Goal: Information Seeking & Learning: Learn about a topic

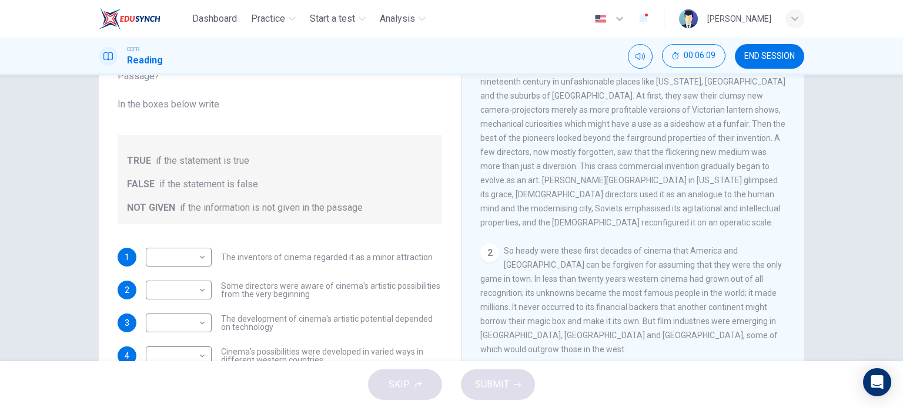
scroll to position [251, 0]
click at [177, 249] on body "Dashboard Practice Start a test Analysis English en ​ UMMI AMALIA HUDA BINTI PU…" at bounding box center [451, 204] width 903 height 408
click at [176, 314] on li "NOT GIVEN" at bounding box center [176, 313] width 66 height 19
type input "NOT GIVEN"
click at [180, 286] on body "Dashboard Practice Start a test Analysis English en ​ UMMI AMALIA HUDA BINTI PU…" at bounding box center [451, 204] width 903 height 408
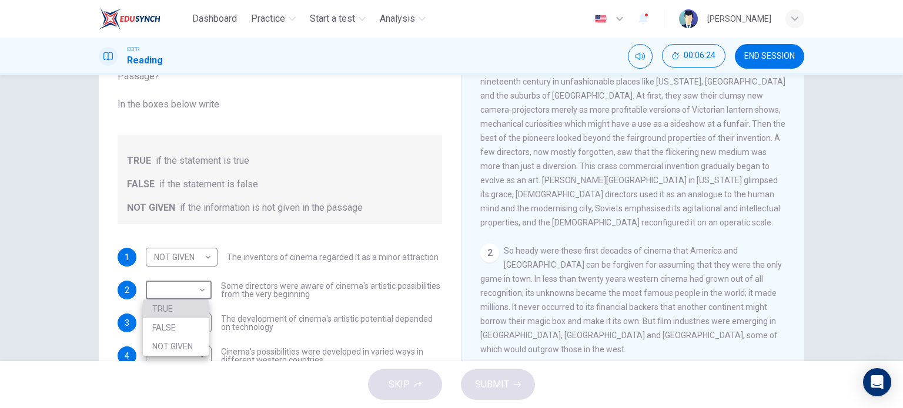
click at [181, 317] on li "TRUE" at bounding box center [176, 309] width 66 height 19
type input "TRUE"
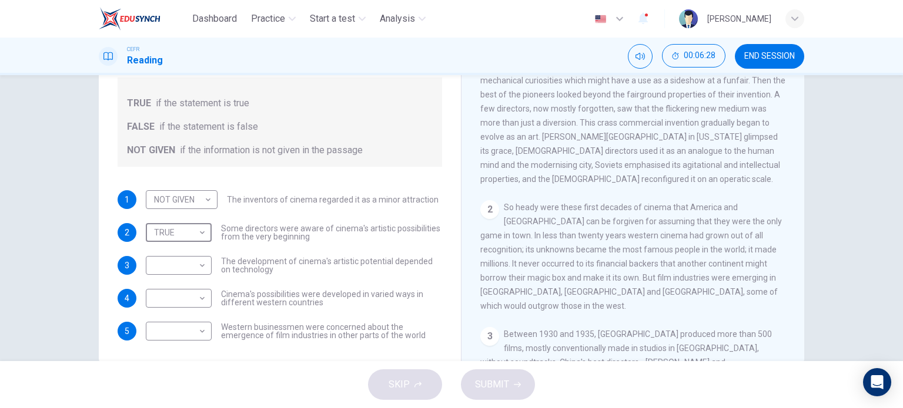
scroll to position [148, 0]
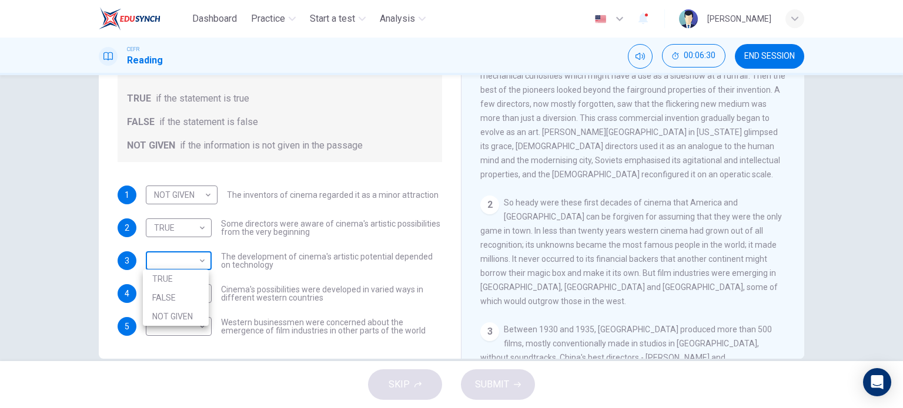
click at [188, 261] on body "Dashboard Practice Start a test Analysis English en ​ UMMI AMALIA HUDA BINTI PU…" at bounding box center [451, 204] width 903 height 408
click at [185, 287] on li "TRUE" at bounding box center [176, 279] width 66 height 19
type input "TRUE"
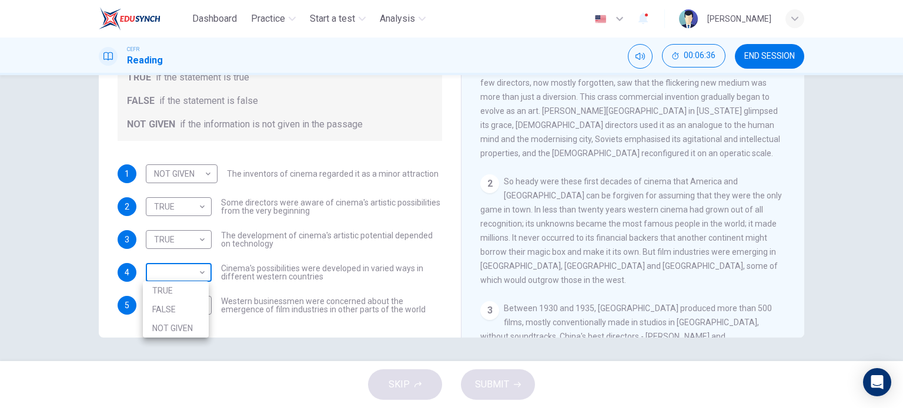
click at [197, 277] on body "Dashboard Practice Start a test Analysis English en ​ UMMI AMALIA HUDA BINTI PU…" at bounding box center [451, 204] width 903 height 408
click at [191, 291] on li "TRUE" at bounding box center [176, 290] width 66 height 19
type input "TRUE"
click at [209, 303] on div "​ ​ Western businessmen were concerned about the emergence of film industries i…" at bounding box center [294, 305] width 296 height 19
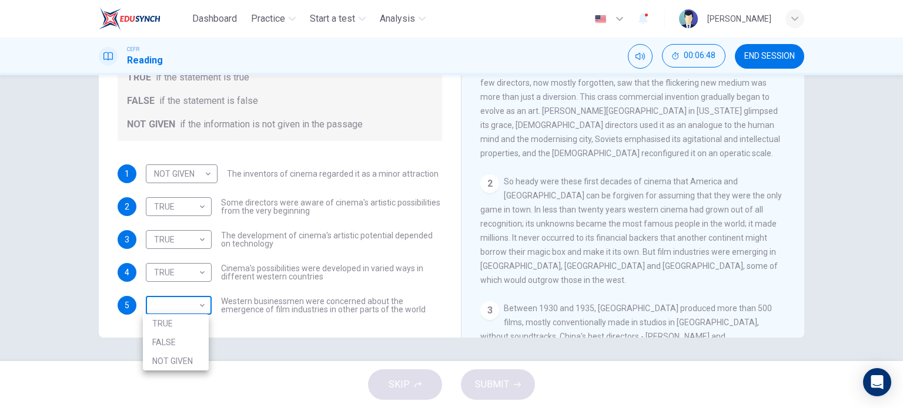
click at [193, 303] on body "Dashboard Practice Start a test Analysis English en ​ UMMI AMALIA HUDA BINTI PU…" at bounding box center [451, 204] width 903 height 408
click at [183, 344] on li "FALSE" at bounding box center [176, 342] width 66 height 19
type input "FALSE"
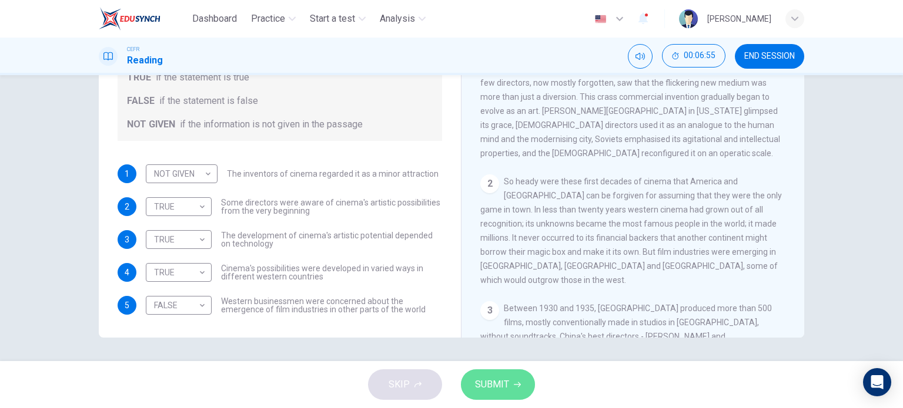
click at [529, 377] on button "SUBMIT" at bounding box center [498, 385] width 74 height 31
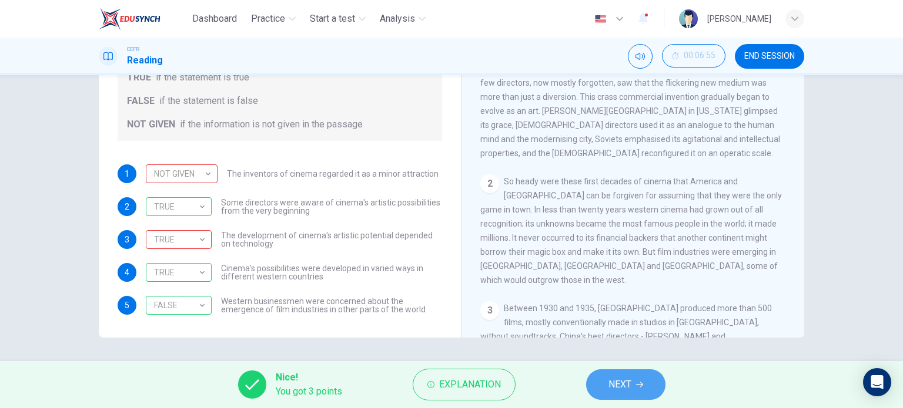
click at [646, 385] on button "NEXT" at bounding box center [625, 385] width 79 height 31
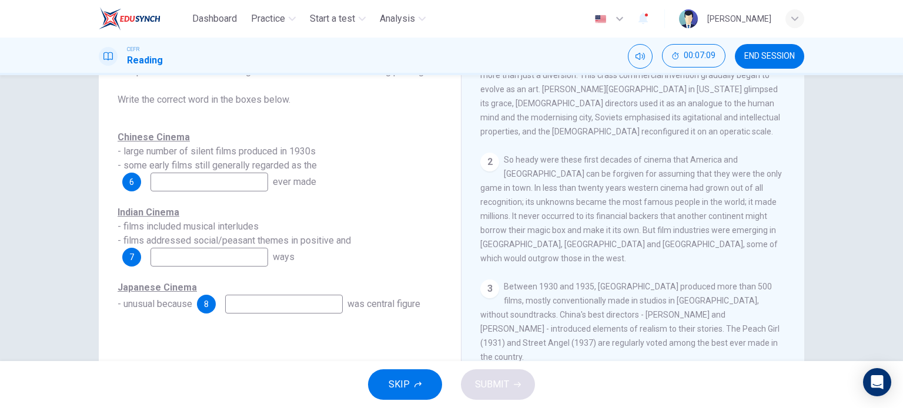
scroll to position [353, 0]
click at [199, 183] on input at bounding box center [209, 182] width 118 height 19
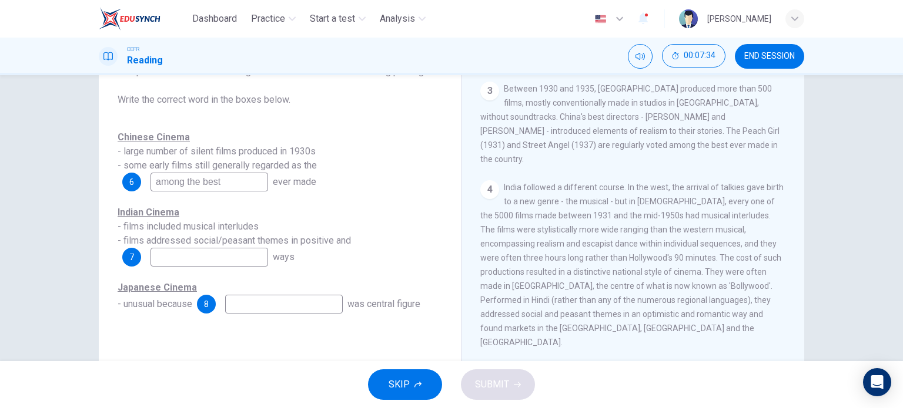
scroll to position [549, 0]
type input "among the best"
click at [231, 265] on input at bounding box center [209, 257] width 118 height 19
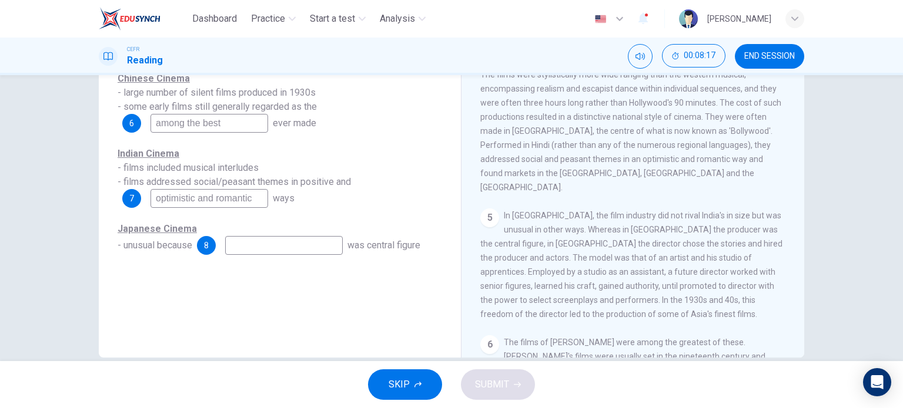
scroll to position [131, 0]
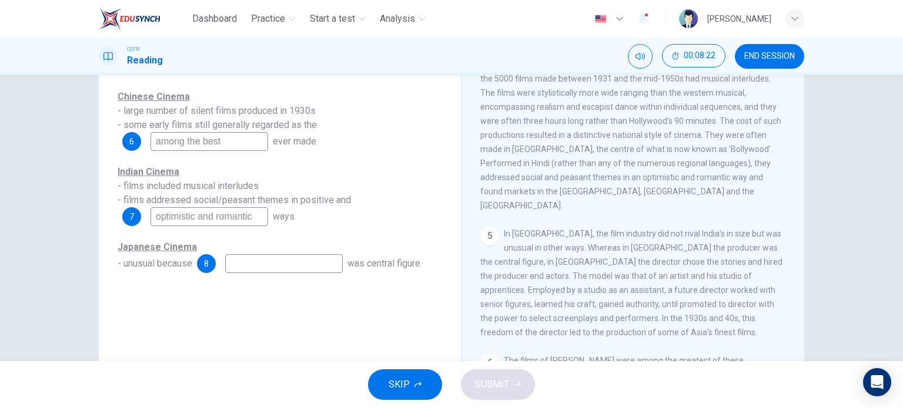
type input "optimistic and romantic"
click at [315, 270] on input at bounding box center [284, 263] width 118 height 19
type input "producer"
click at [501, 383] on span "SUBMIT" at bounding box center [492, 385] width 34 height 16
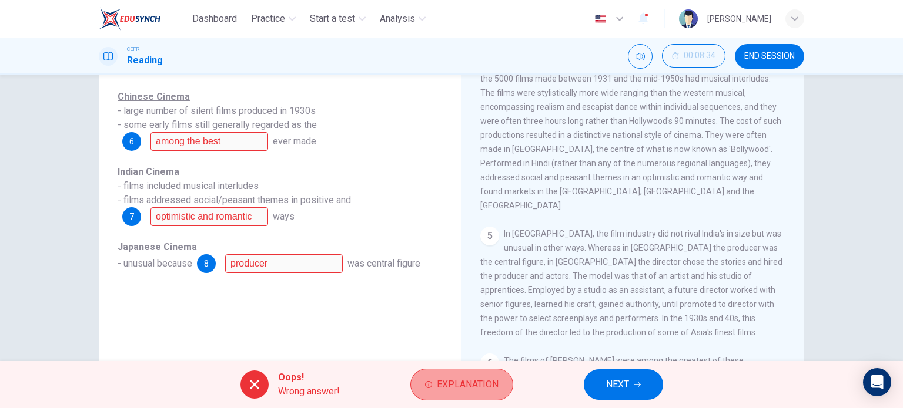
click at [472, 387] on span "Explanation" at bounding box center [468, 385] width 62 height 16
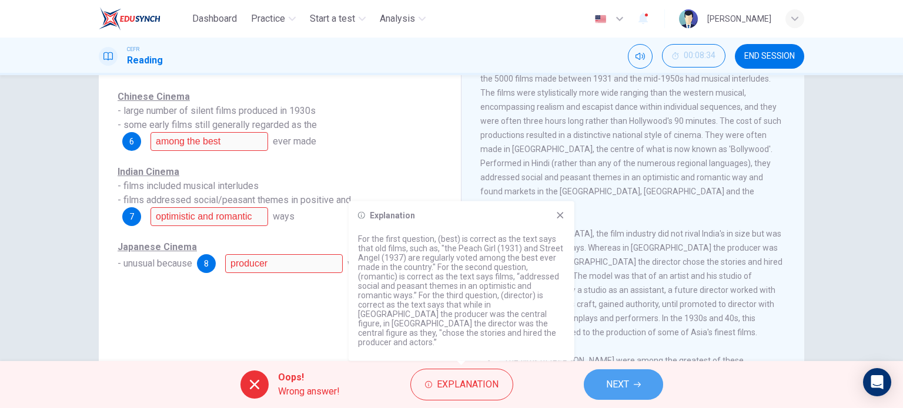
click at [624, 387] on span "NEXT" at bounding box center [617, 385] width 23 height 16
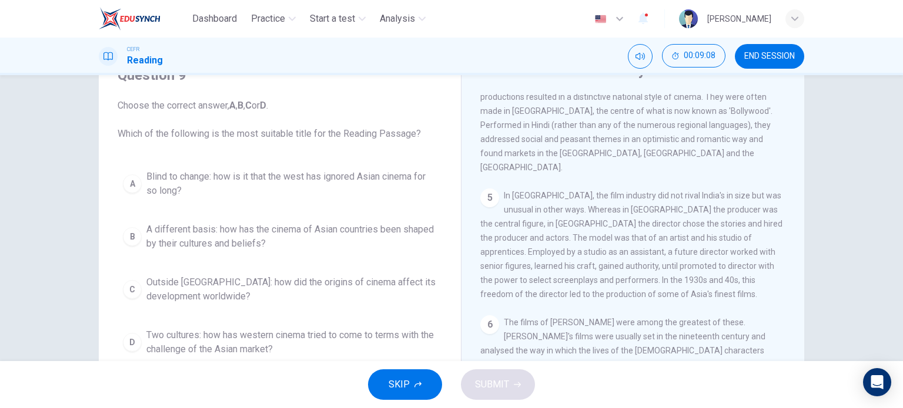
scroll to position [56, 0]
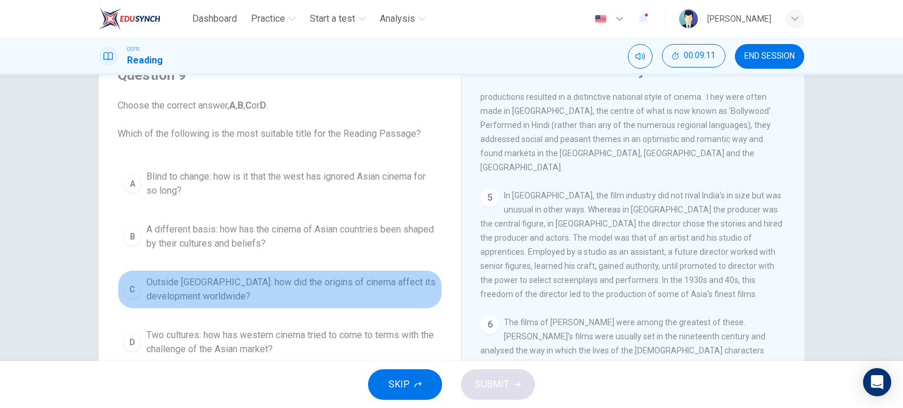
click at [125, 292] on div "C" at bounding box center [132, 289] width 19 height 19
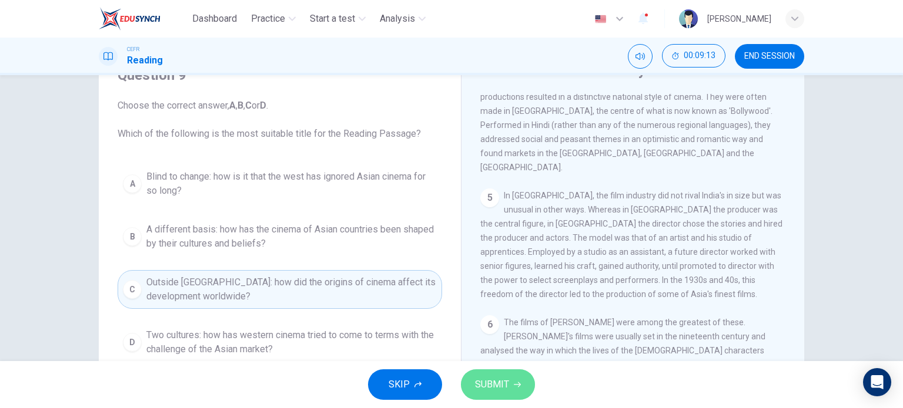
click at [526, 390] on button "SUBMIT" at bounding box center [498, 385] width 74 height 31
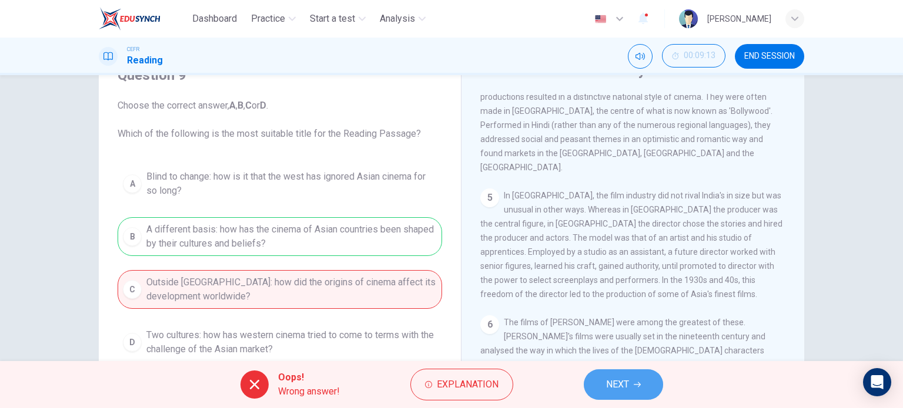
click at [644, 385] on button "NEXT" at bounding box center [622, 385] width 79 height 31
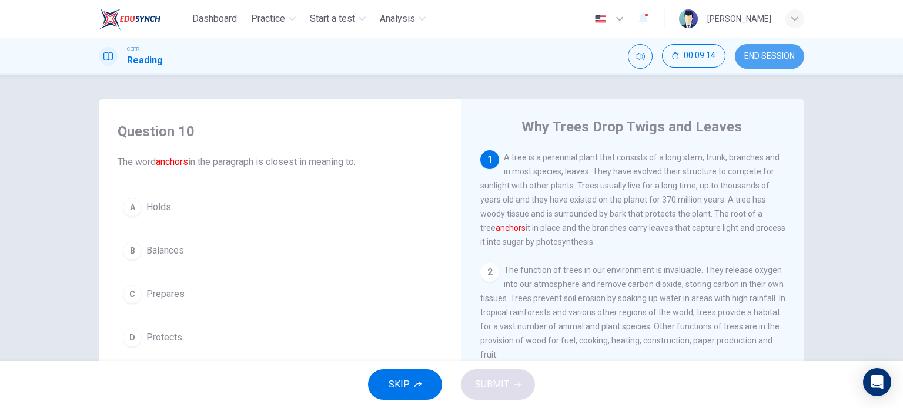
click at [760, 46] on button "END SESSION" at bounding box center [768, 56] width 69 height 25
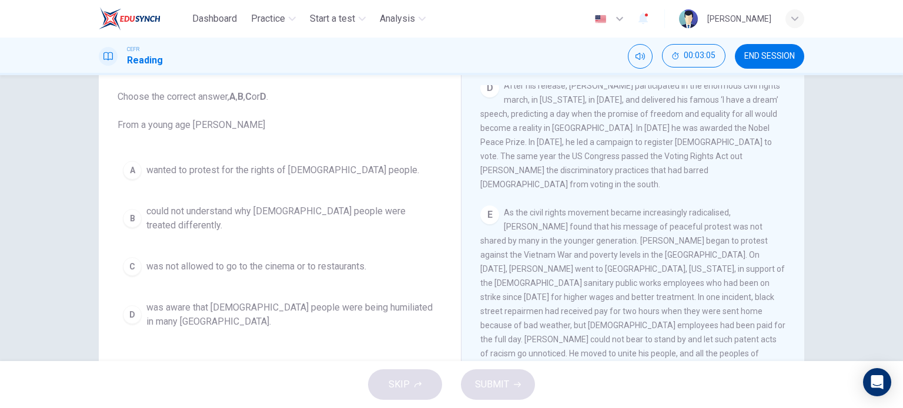
scroll to position [63, 0]
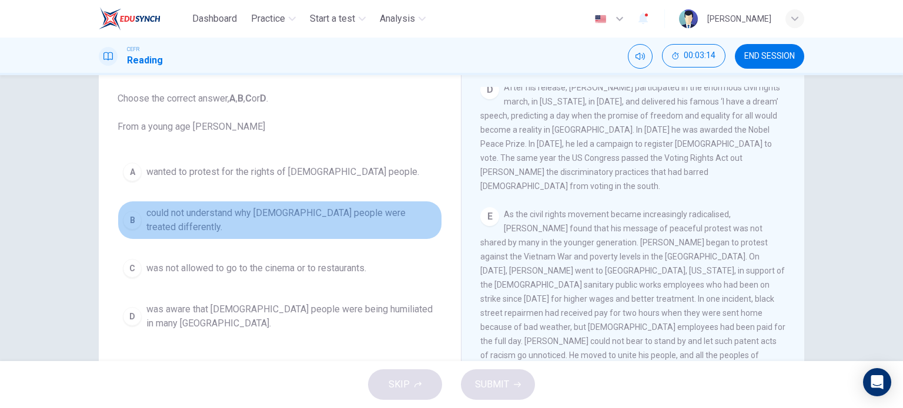
click at [127, 219] on div "B" at bounding box center [132, 220] width 19 height 19
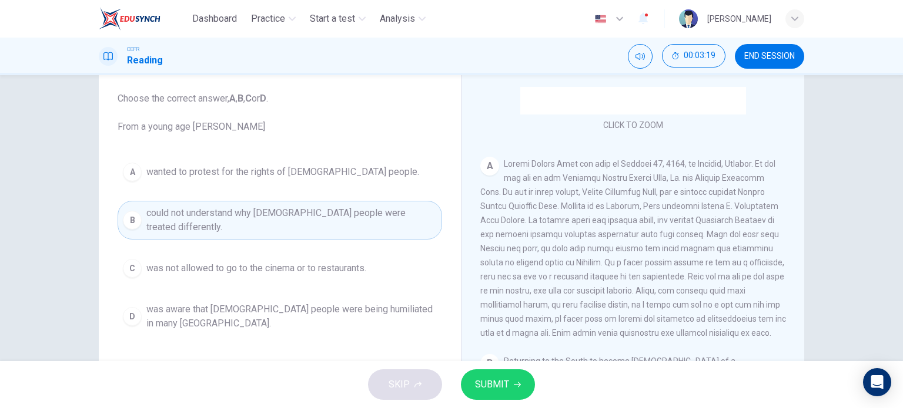
scroll to position [187, 0]
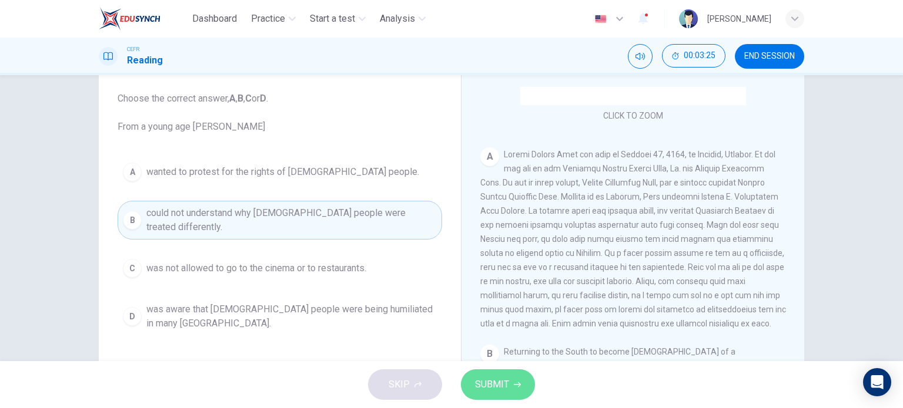
click at [508, 384] on span "SUBMIT" at bounding box center [492, 385] width 34 height 16
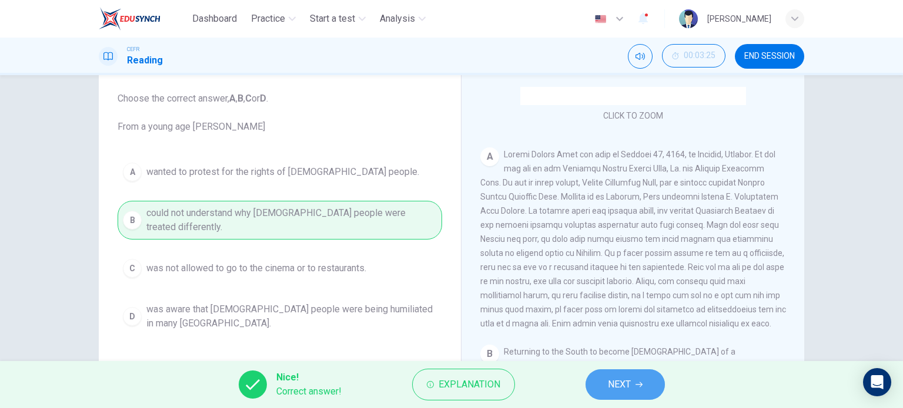
click at [620, 384] on span "NEXT" at bounding box center [619, 385] width 23 height 16
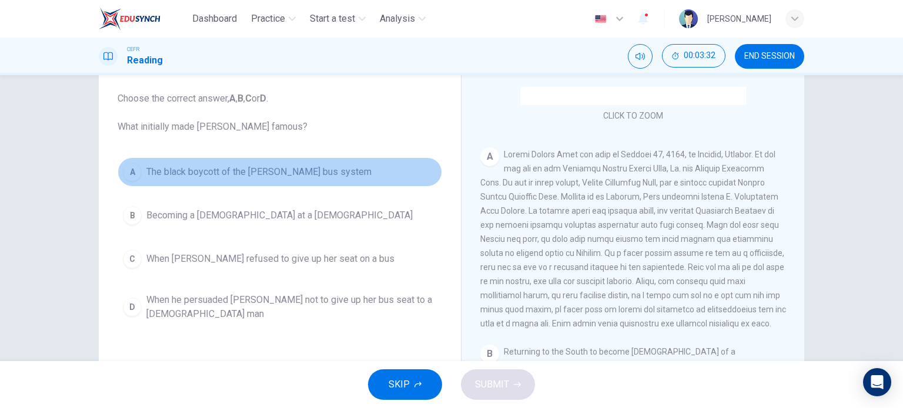
click at [137, 173] on div "A" at bounding box center [132, 172] width 19 height 19
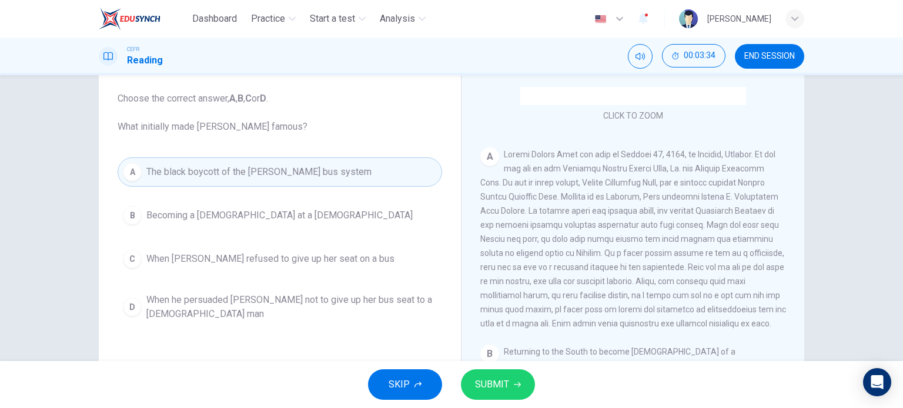
click at [130, 251] on div "C" at bounding box center [132, 259] width 19 height 19
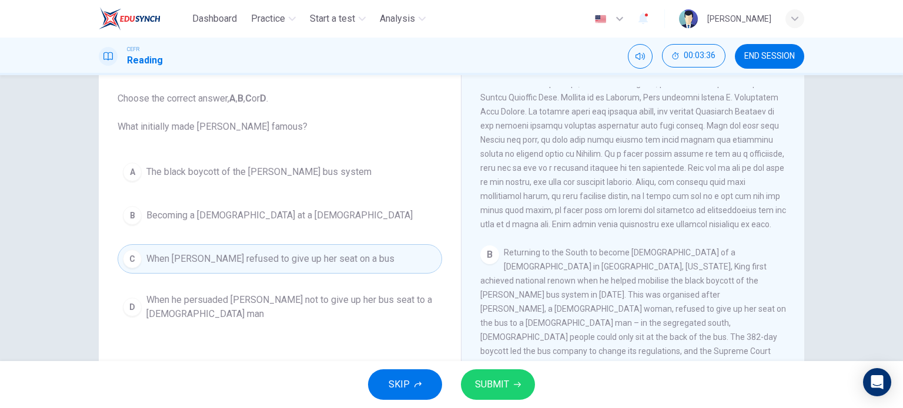
scroll to position [289, 0]
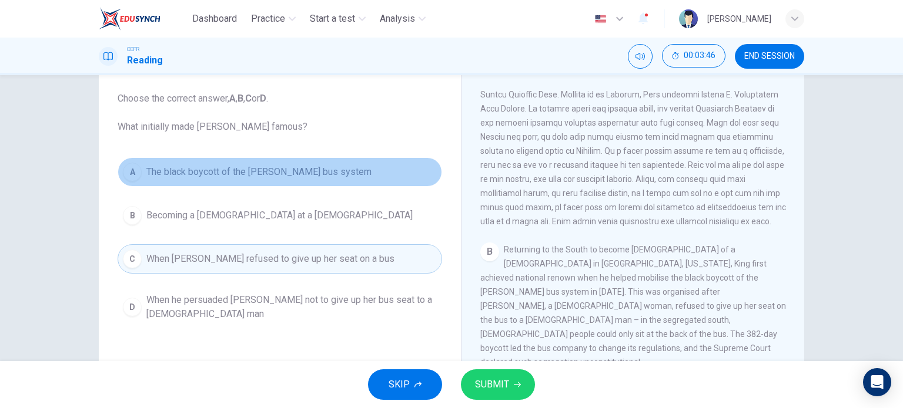
click at [135, 178] on div "A" at bounding box center [132, 172] width 19 height 19
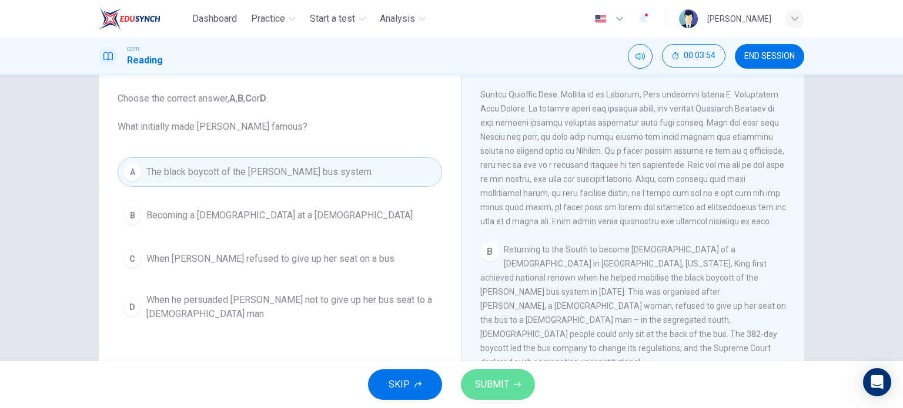
click at [504, 380] on span "SUBMIT" at bounding box center [492, 385] width 34 height 16
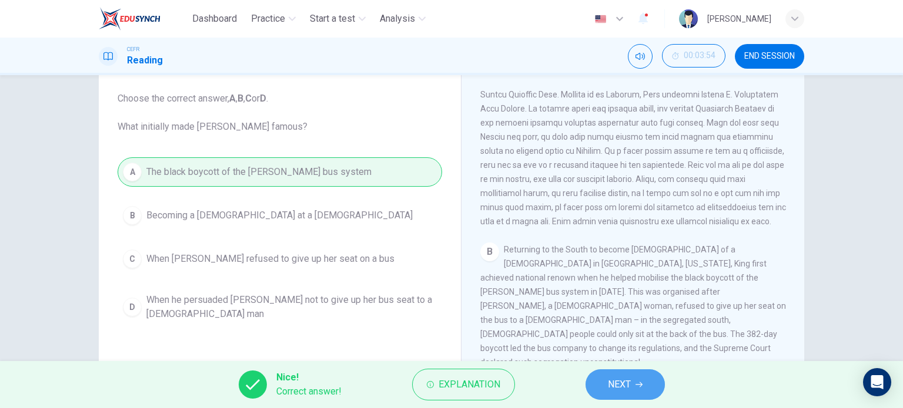
click at [611, 380] on span "NEXT" at bounding box center [619, 385] width 23 height 16
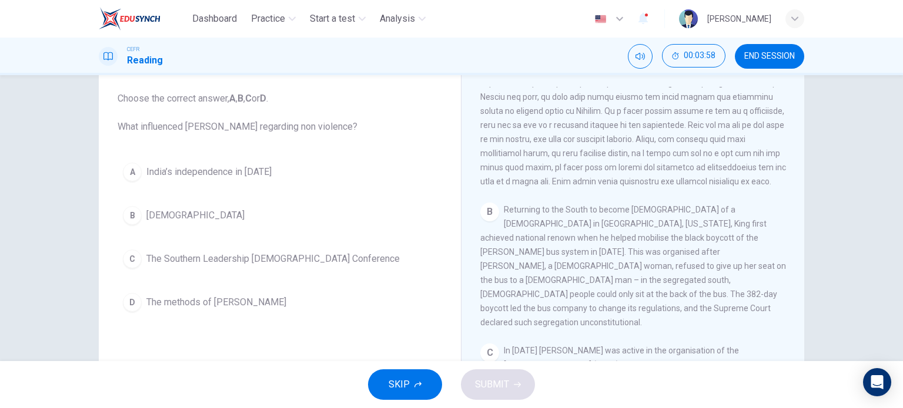
scroll to position [336, 0]
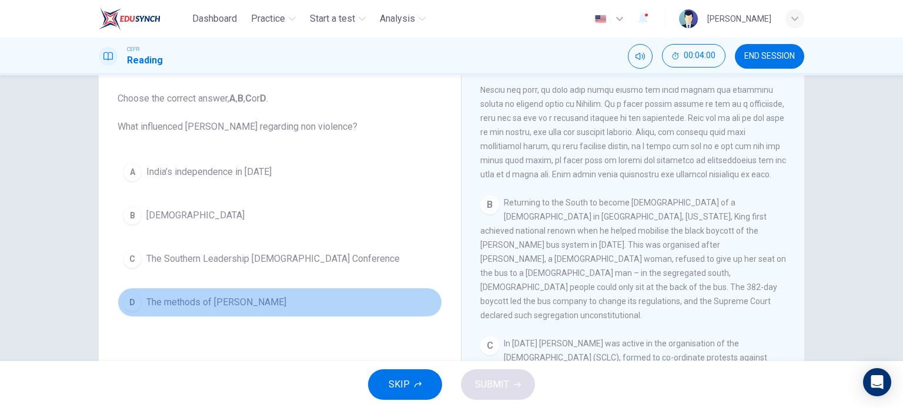
click at [135, 308] on div "D" at bounding box center [132, 302] width 19 height 19
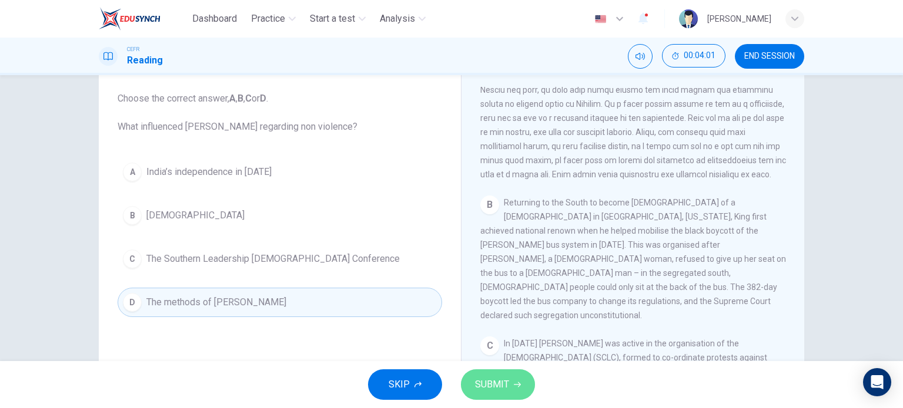
click at [491, 384] on span "SUBMIT" at bounding box center [492, 385] width 34 height 16
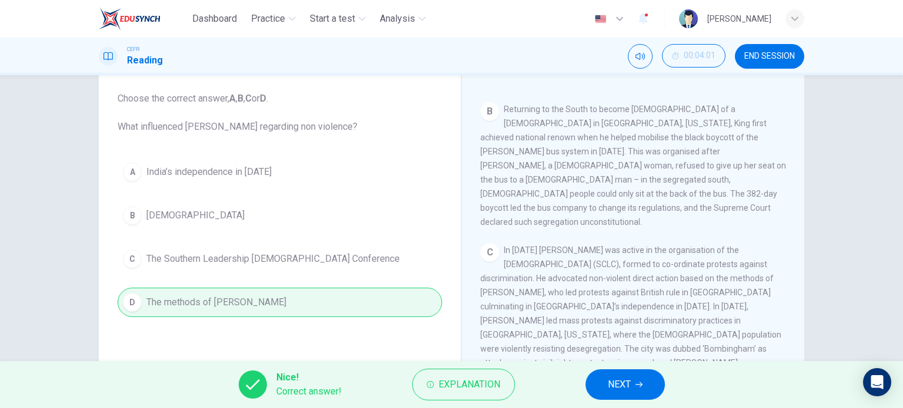
scroll to position [431, 0]
click at [639, 387] on icon "button" at bounding box center [638, 384] width 7 height 7
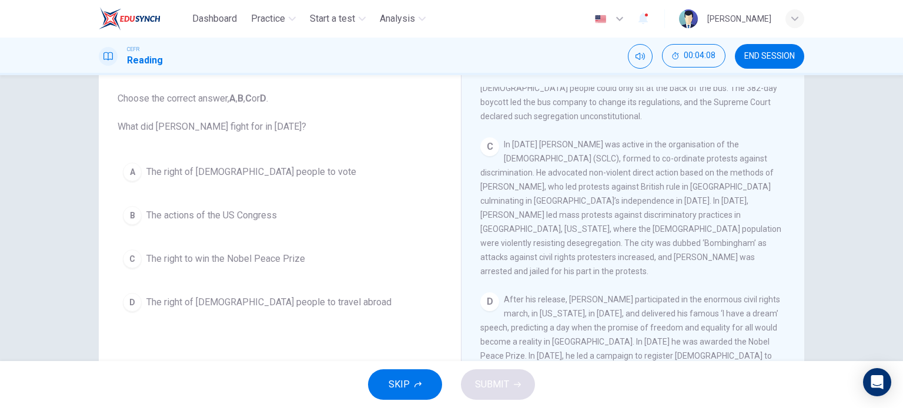
scroll to position [536, 0]
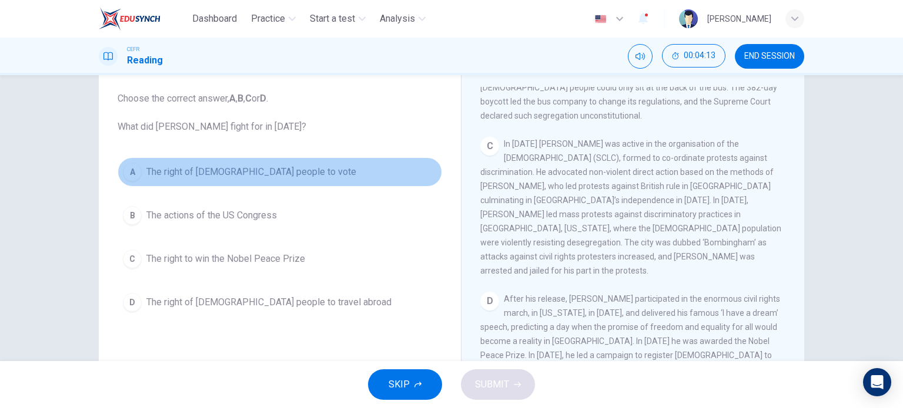
click at [132, 176] on div "A" at bounding box center [132, 172] width 19 height 19
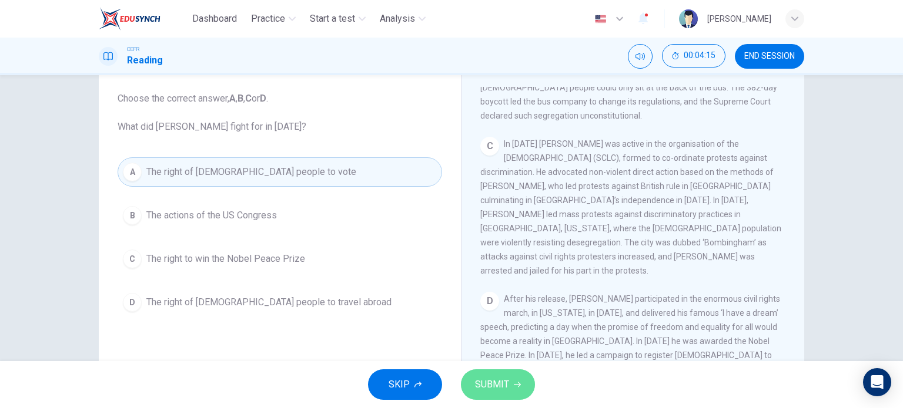
click at [497, 377] on span "SUBMIT" at bounding box center [492, 385] width 34 height 16
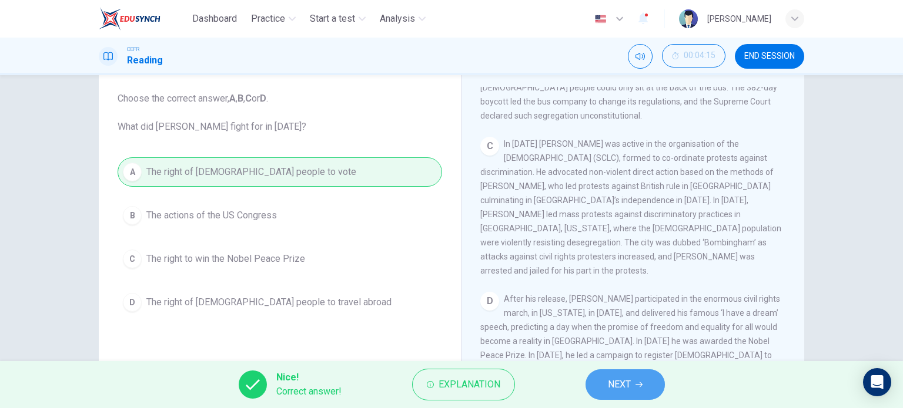
click at [633, 379] on button "NEXT" at bounding box center [624, 385] width 79 height 31
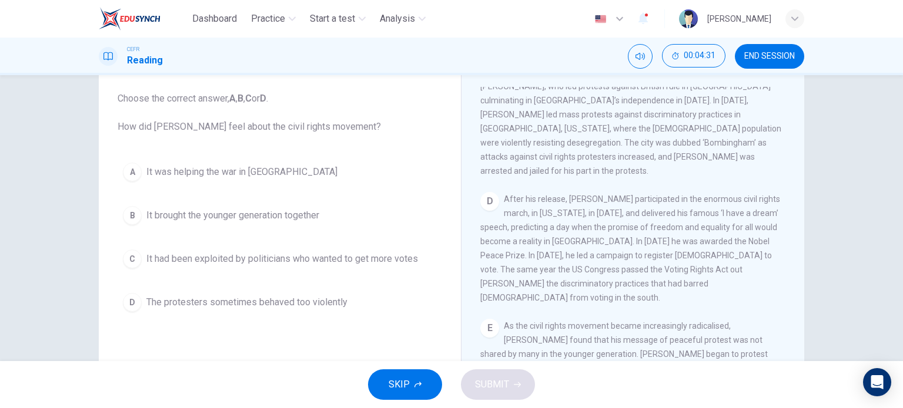
scroll to position [636, 0]
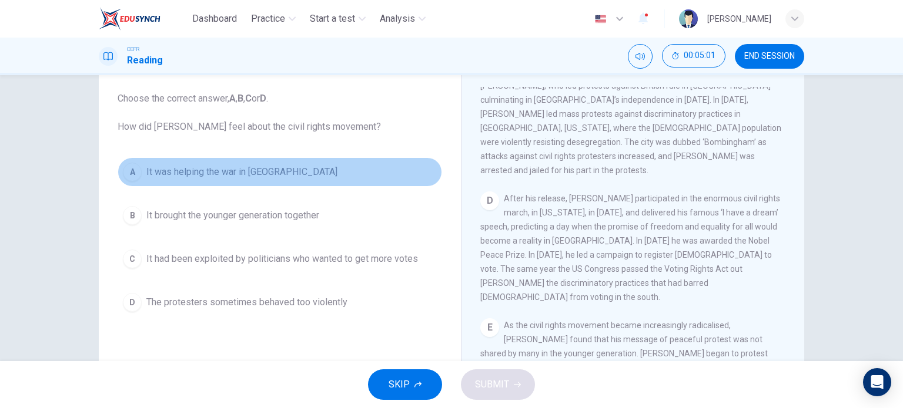
click at [136, 169] on div "A" at bounding box center [132, 172] width 19 height 19
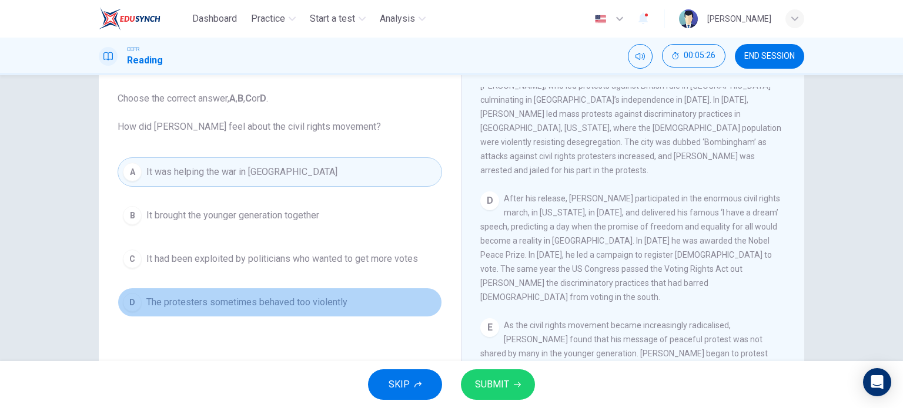
click at [119, 301] on button "D The protesters sometimes behaved too violently" at bounding box center [280, 302] width 324 height 29
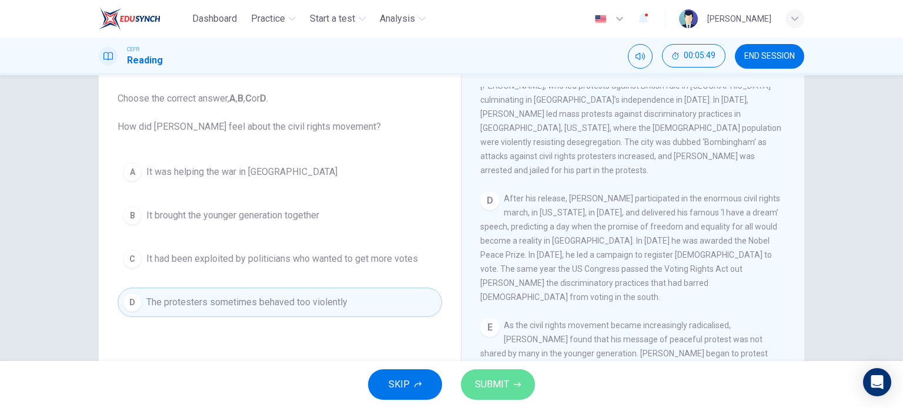
click at [495, 374] on button "SUBMIT" at bounding box center [498, 385] width 74 height 31
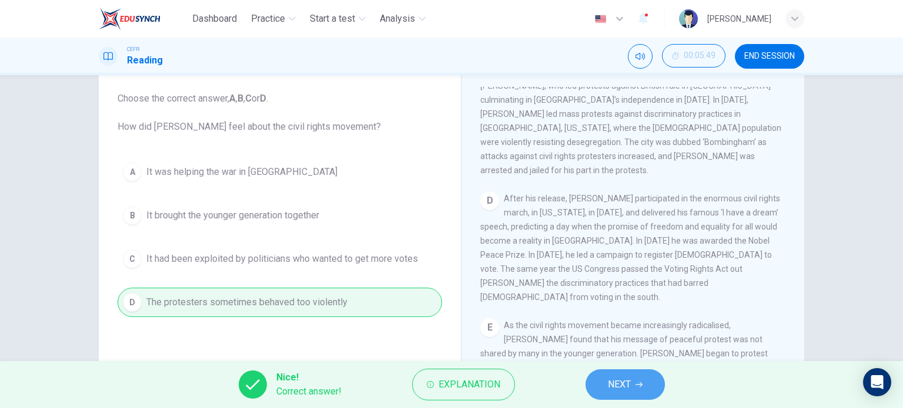
click at [622, 385] on span "NEXT" at bounding box center [619, 385] width 23 height 16
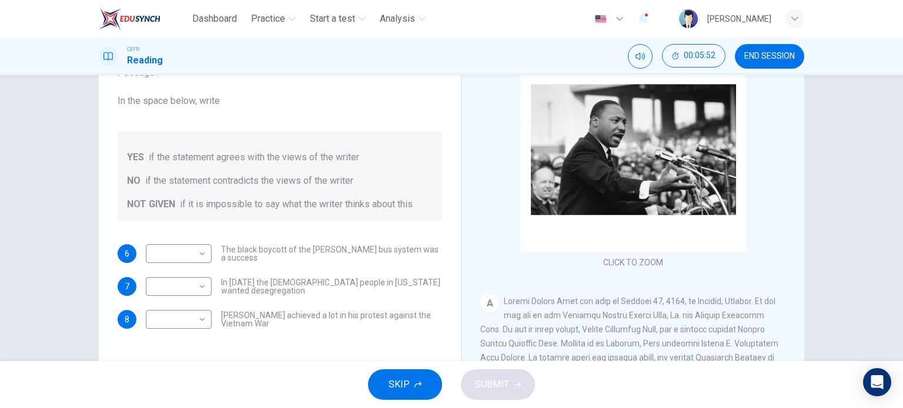
scroll to position [105, 0]
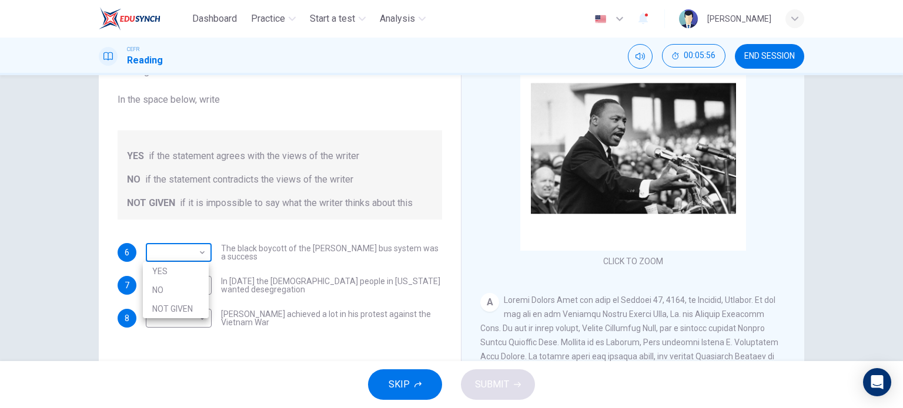
click at [197, 250] on body "Dashboard Practice Start a test Analysis English en ​ UMMI AMALIA HUDA BINTI PU…" at bounding box center [451, 204] width 903 height 408
click at [193, 265] on li "YES" at bounding box center [176, 271] width 66 height 19
type input "YES"
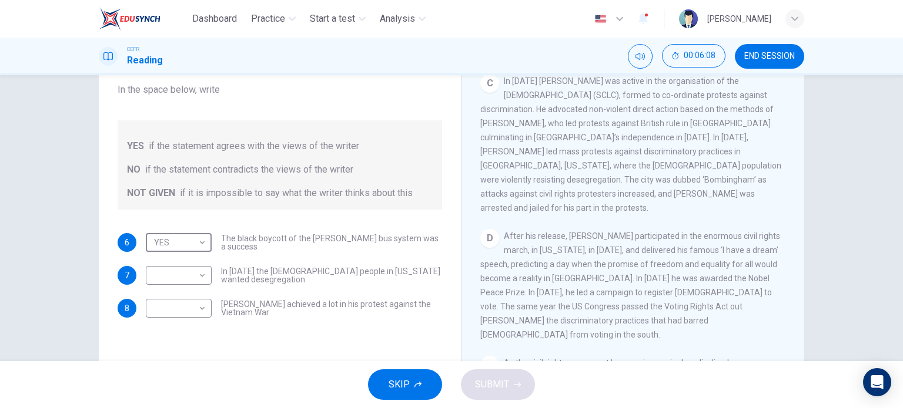
scroll to position [590, 0]
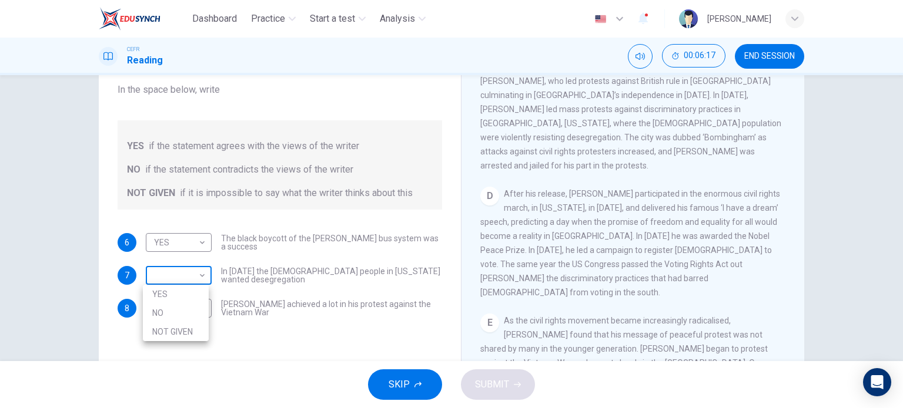
click at [196, 272] on body "Dashboard Practice Start a test Analysis English en ​ UMMI AMALIA HUDA BINTI PU…" at bounding box center [451, 204] width 903 height 408
click at [190, 330] on li "NOT GIVEN" at bounding box center [176, 332] width 66 height 19
type input "NOT GIVEN"
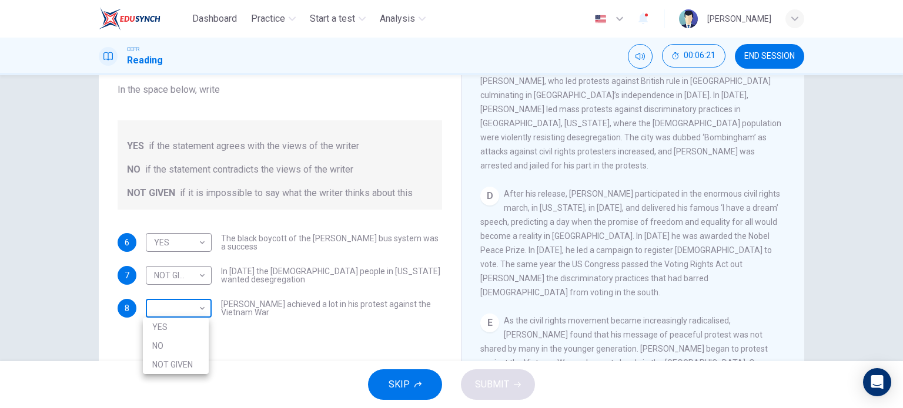
click at [192, 308] on body "Dashboard Practice Start a test Analysis English en ​ UMMI AMALIA HUDA BINTI PU…" at bounding box center [451, 204] width 903 height 408
click at [188, 343] on li "NO" at bounding box center [176, 346] width 66 height 19
type input "NO"
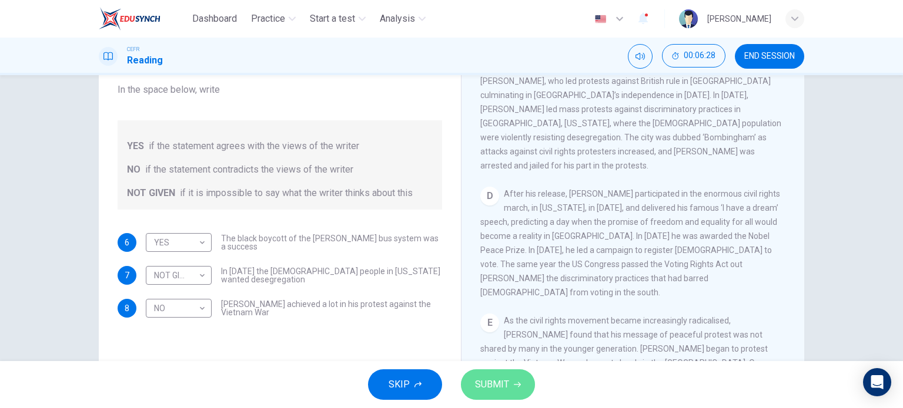
click at [501, 377] on span "SUBMIT" at bounding box center [492, 385] width 34 height 16
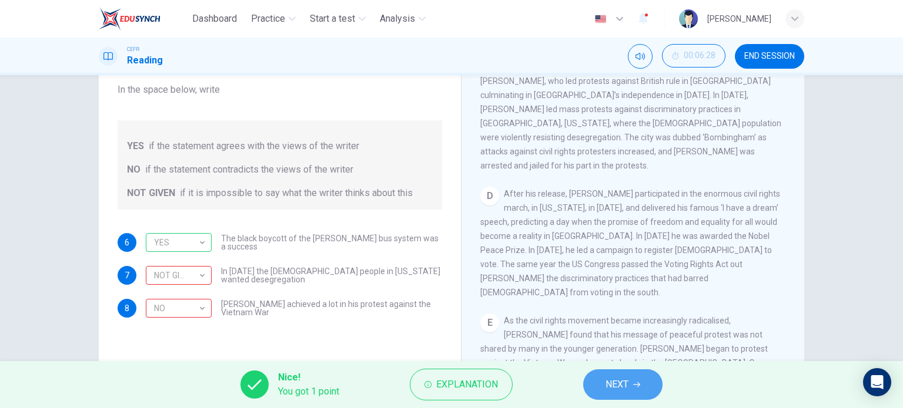
click at [605, 391] on button "NEXT" at bounding box center [622, 385] width 79 height 31
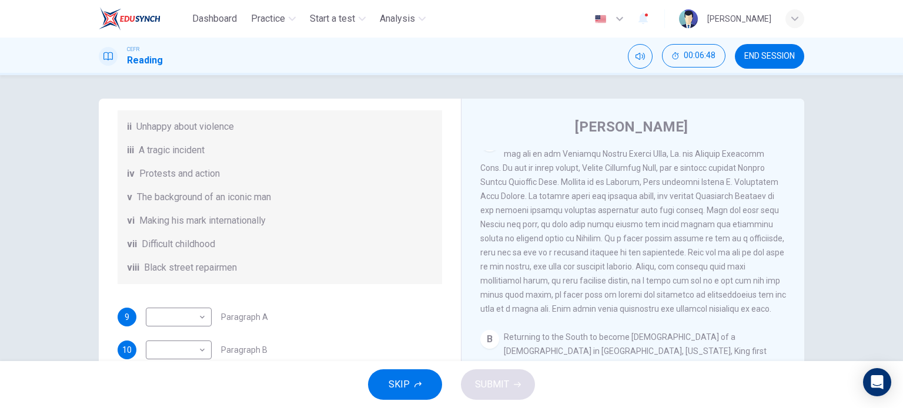
scroll to position [186, 0]
click at [192, 326] on body "Dashboard Practice Start a test Analysis English en ​ UMMI AMALIA HUDA BINTI PU…" at bounding box center [451, 204] width 903 height 408
click at [175, 333] on li "v" at bounding box center [176, 333] width 66 height 19
type input "v"
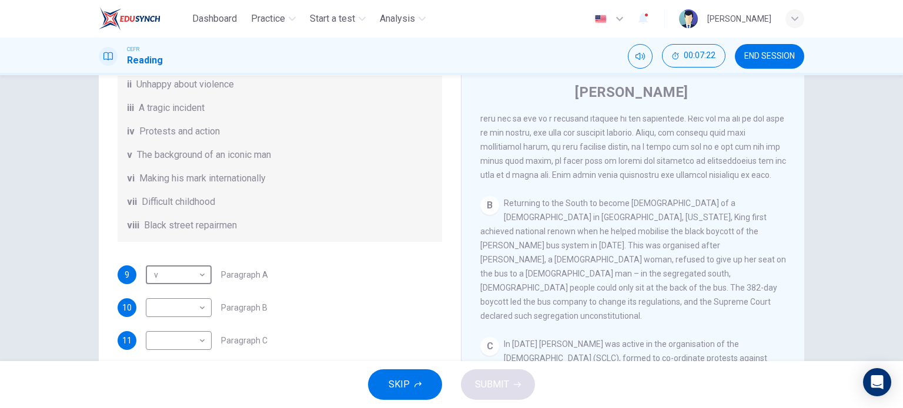
scroll to position [203, 0]
click at [202, 314] on body "Dashboard Practice Start a test Analysis English en ​ UMMI AMALIA HUDA BINTI PU…" at bounding box center [451, 204] width 903 height 408
click at [188, 290] on li "iii" at bounding box center [176, 295] width 66 height 19
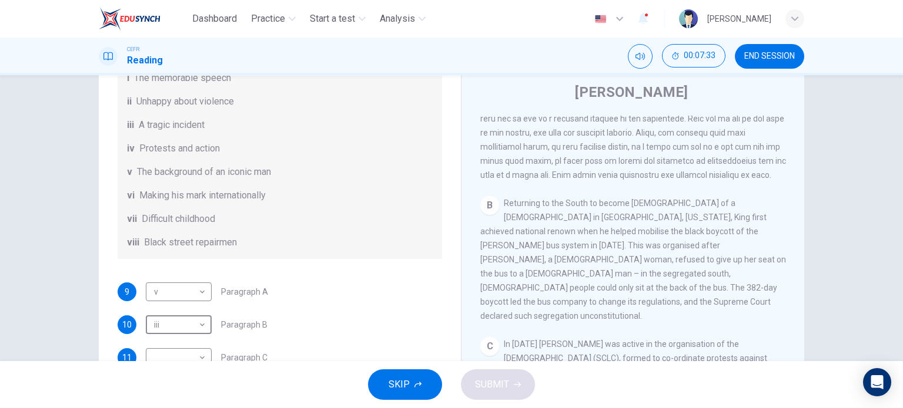
scroll to position [177, 0]
click at [200, 333] on body "Dashboard Practice Start a test Analysis English en ​ UMMI AMALIA HUDA BINTI PU…" at bounding box center [451, 204] width 903 height 408
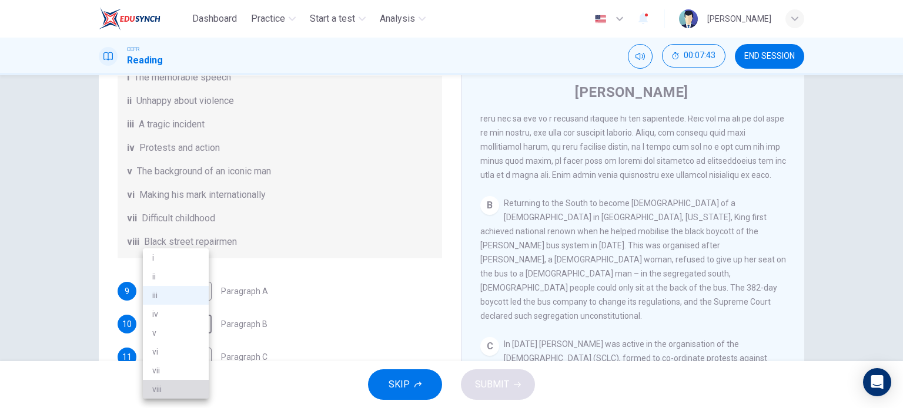
click at [182, 385] on li "viii" at bounding box center [176, 389] width 66 height 19
type input "viii"
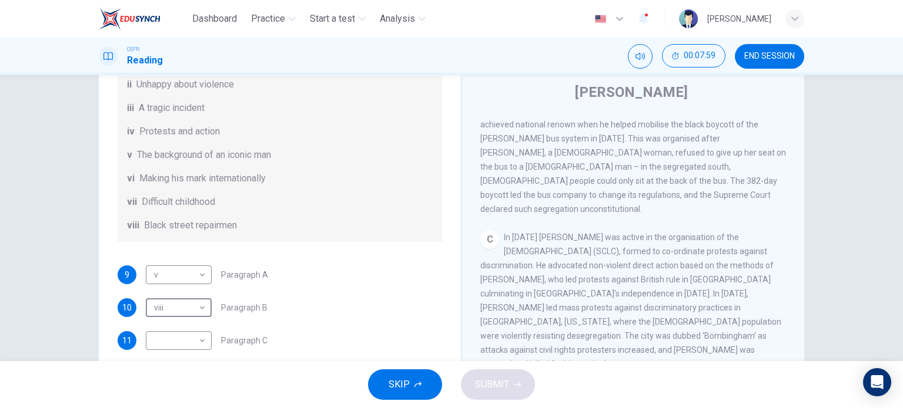
scroll to position [207, 0]
click at [193, 340] on body "Dashboard Practice Start a test Analysis English en ​ UMMI AMALIA HUDA BINTI PU…" at bounding box center [451, 204] width 903 height 408
click at [189, 317] on li "iv" at bounding box center [176, 314] width 66 height 19
type input "iv"
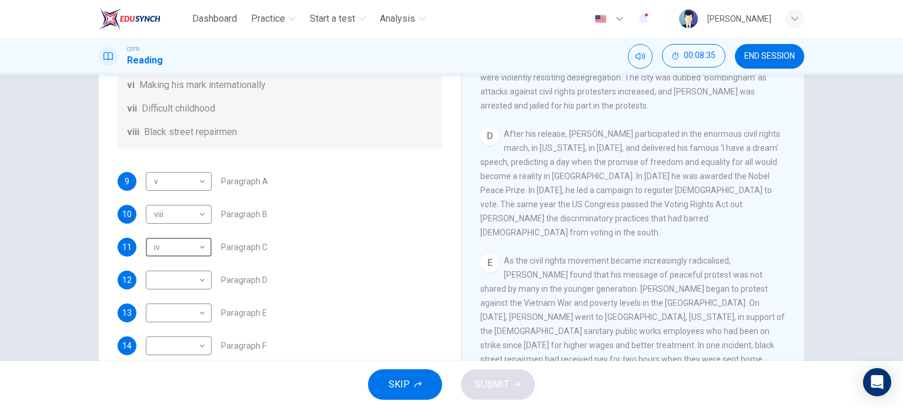
scroll to position [132, 0]
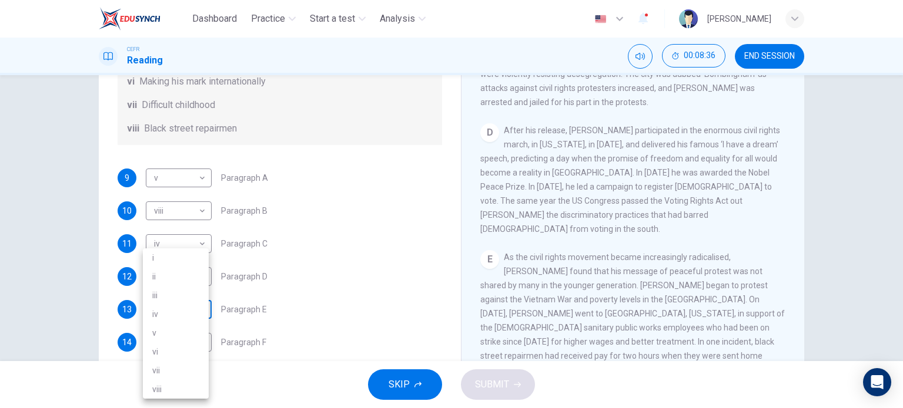
click at [180, 307] on body "Dashboard Practice Start a test Analysis English en ​ UMMI AMALIA HUDA BINTI PU…" at bounding box center [451, 204] width 903 height 408
click at [185, 275] on li "ii" at bounding box center [176, 276] width 66 height 19
type input "ii"
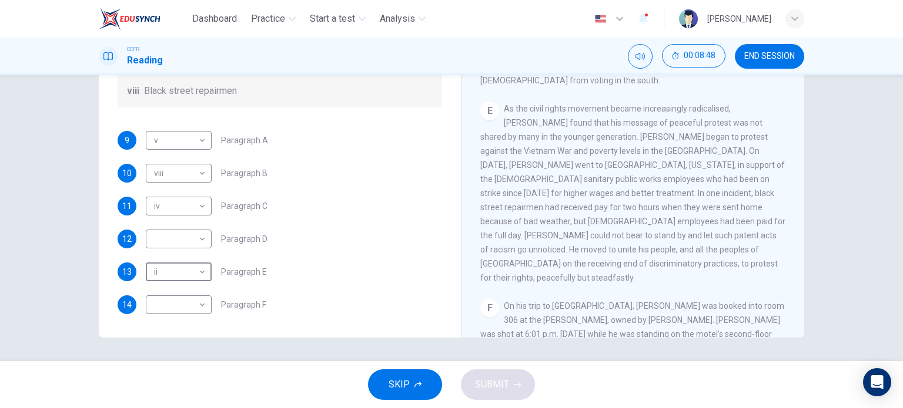
scroll to position [207, 0]
click at [185, 304] on body "Dashboard Practice Start a test Analysis English en ​ UMMI AMALIA HUDA BINTI PU…" at bounding box center [451, 204] width 903 height 408
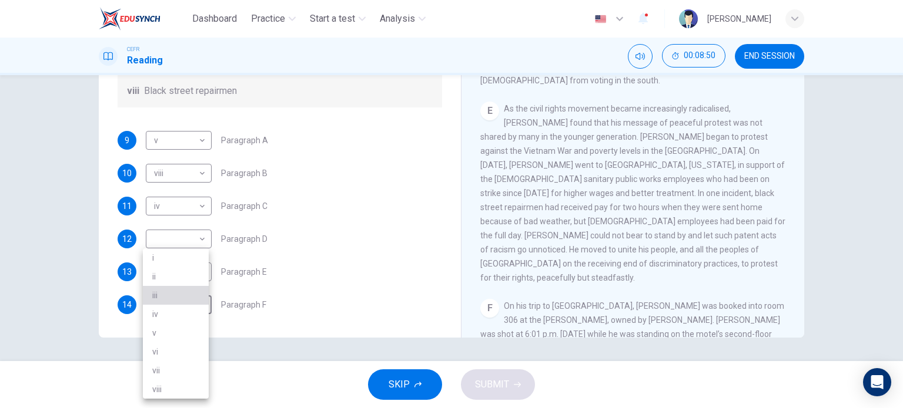
click at [186, 291] on li "iii" at bounding box center [176, 295] width 66 height 19
type input "iii"
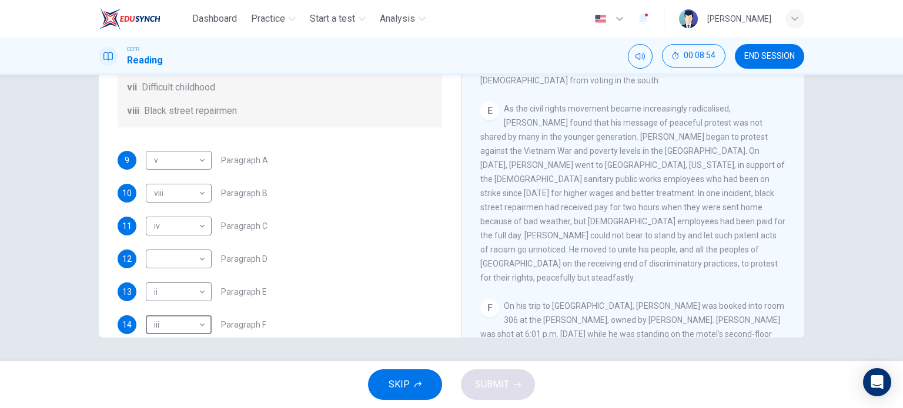
scroll to position [176, 0]
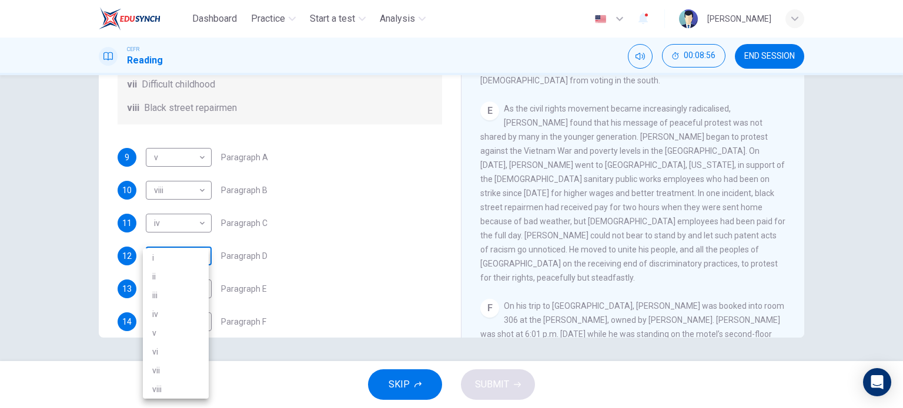
click at [198, 271] on body "Dashboard Practice Start a test Analysis English en ​ UMMI AMALIA HUDA BINTI PU…" at bounding box center [451, 204] width 903 height 408
click at [179, 353] on li "vi" at bounding box center [176, 352] width 66 height 19
type input "vi"
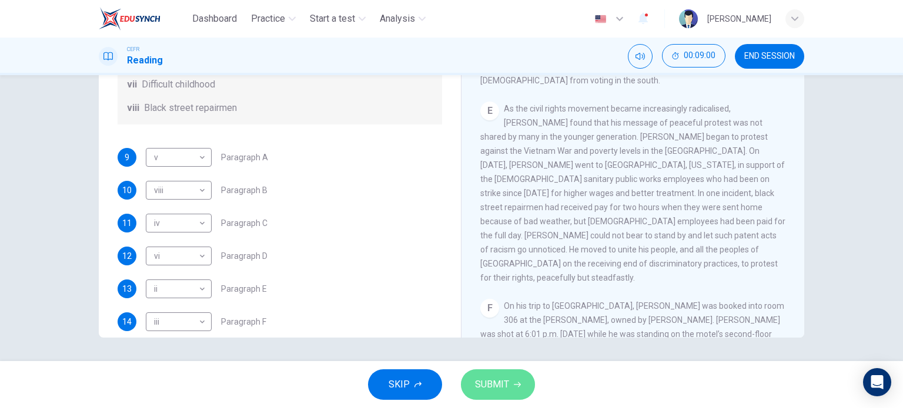
click at [509, 381] on button "SUBMIT" at bounding box center [498, 385] width 74 height 31
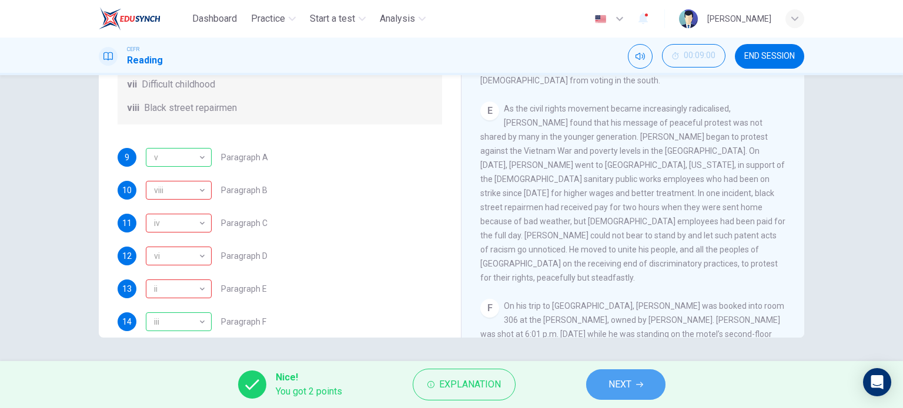
click at [613, 394] on button "NEXT" at bounding box center [625, 385] width 79 height 31
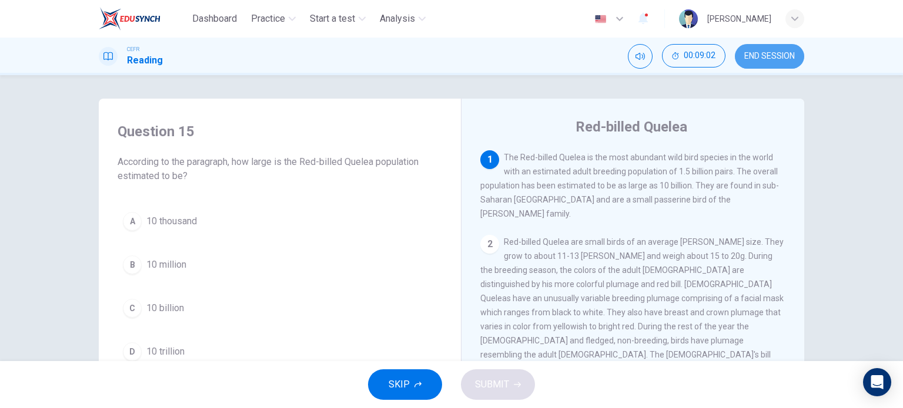
click at [763, 53] on span "END SESSION" at bounding box center [769, 56] width 51 height 9
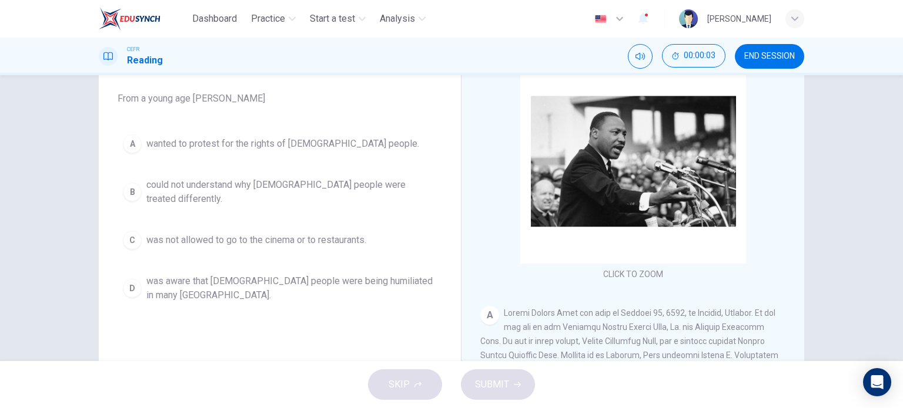
scroll to position [96, 0]
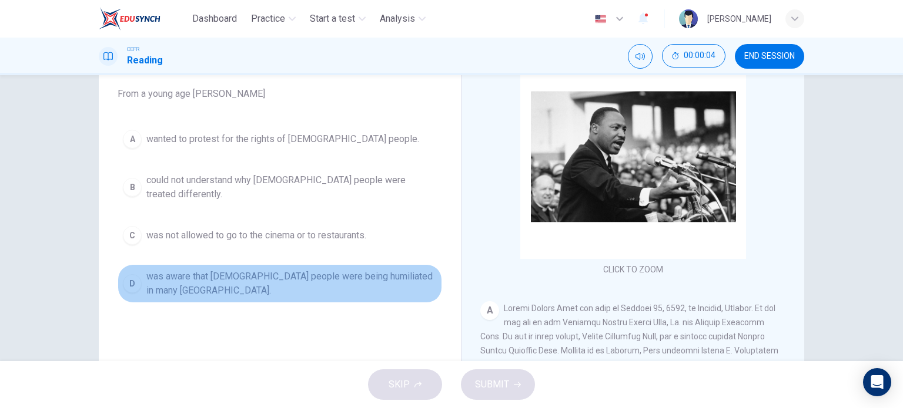
click at [129, 281] on div "D" at bounding box center [132, 283] width 19 height 19
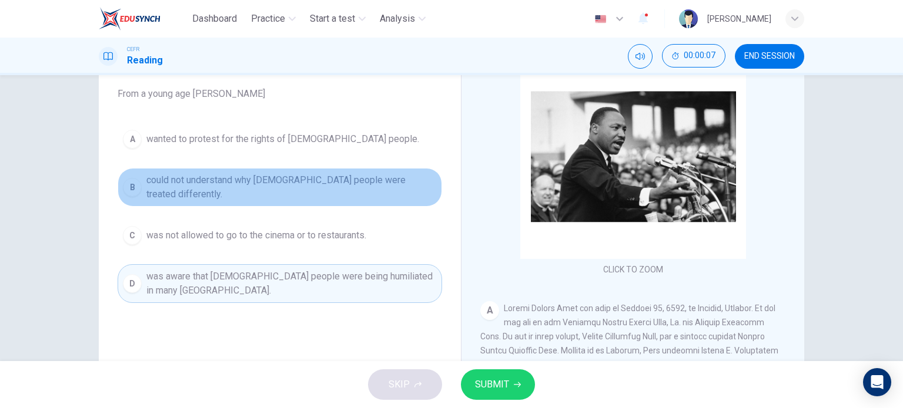
click at [146, 187] on span "could not understand why [DEMOGRAPHIC_DATA] people were treated differently." at bounding box center [291, 187] width 290 height 28
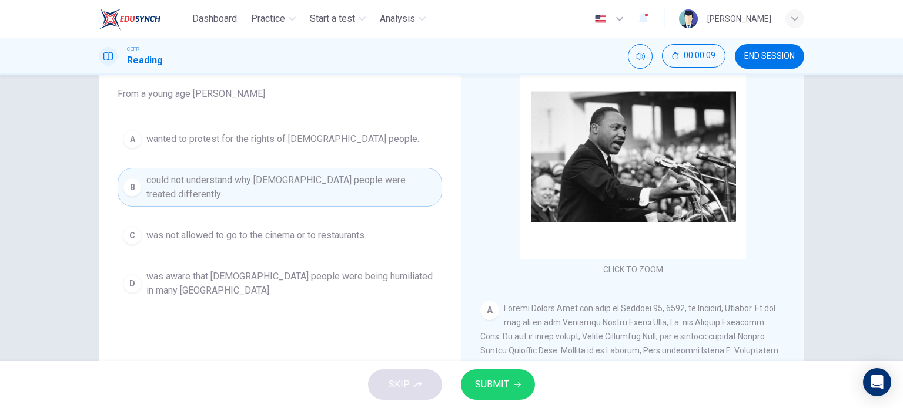
click at [501, 384] on span "SUBMIT" at bounding box center [492, 385] width 34 height 16
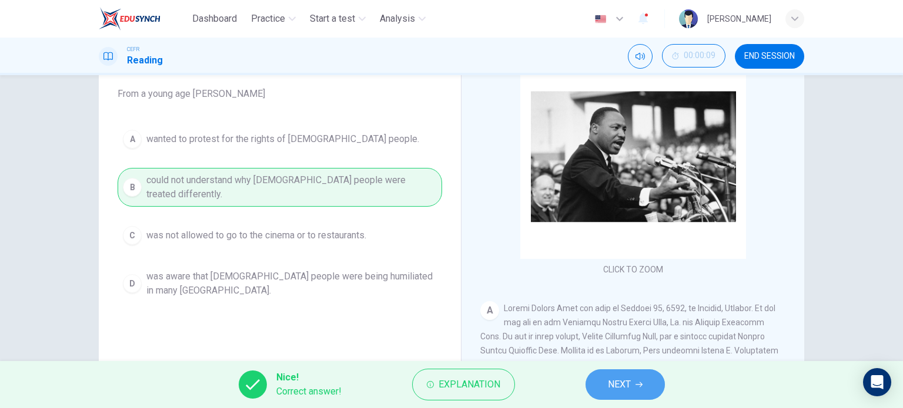
click at [624, 383] on span "NEXT" at bounding box center [619, 385] width 23 height 16
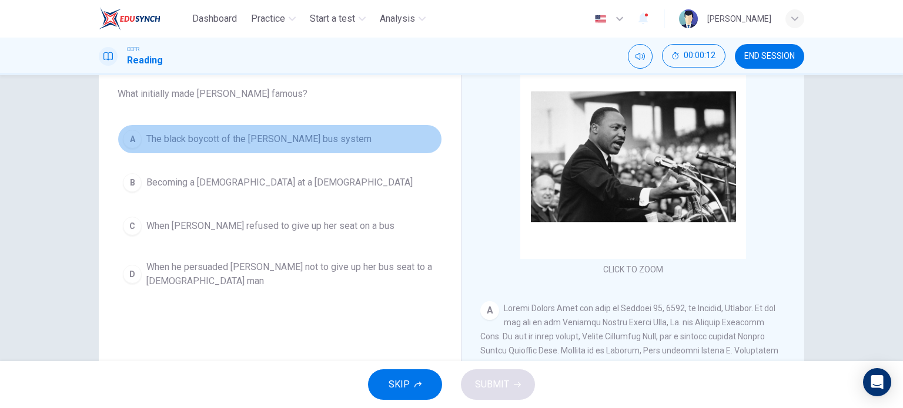
click at [138, 145] on button "A The black boycott of the [PERSON_NAME] bus system" at bounding box center [280, 139] width 324 height 29
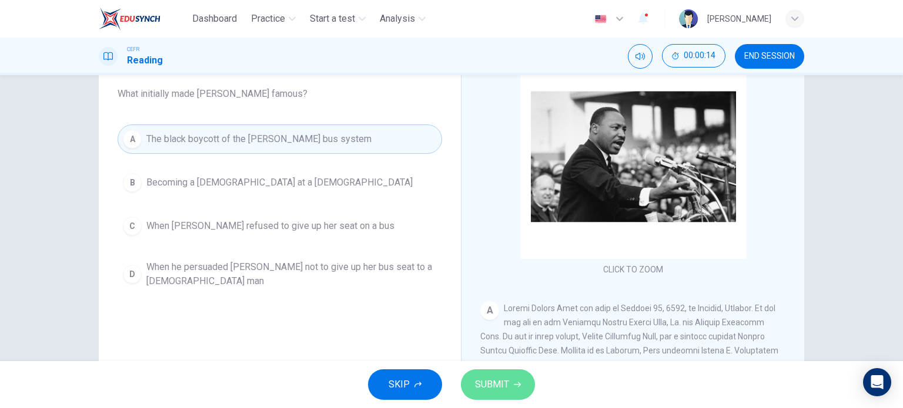
click at [496, 375] on button "SUBMIT" at bounding box center [498, 385] width 74 height 31
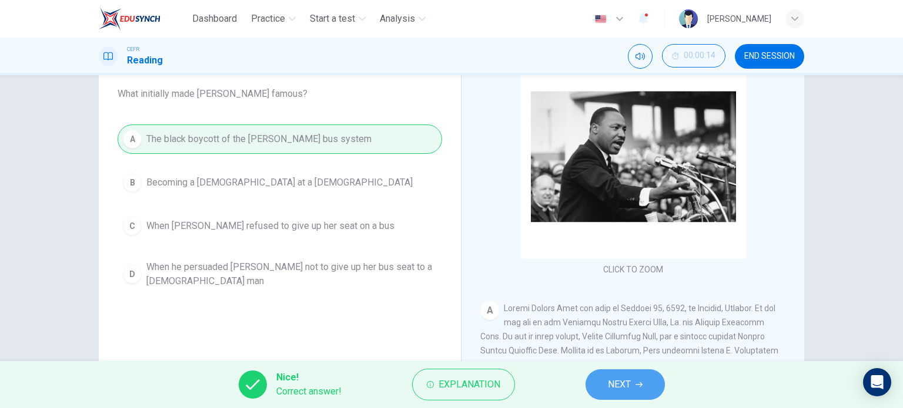
click at [618, 380] on span "NEXT" at bounding box center [619, 385] width 23 height 16
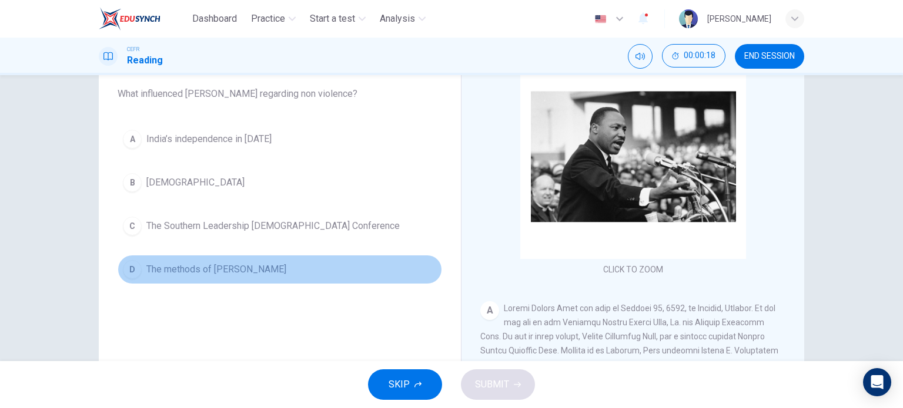
click at [133, 264] on div "D" at bounding box center [132, 269] width 19 height 19
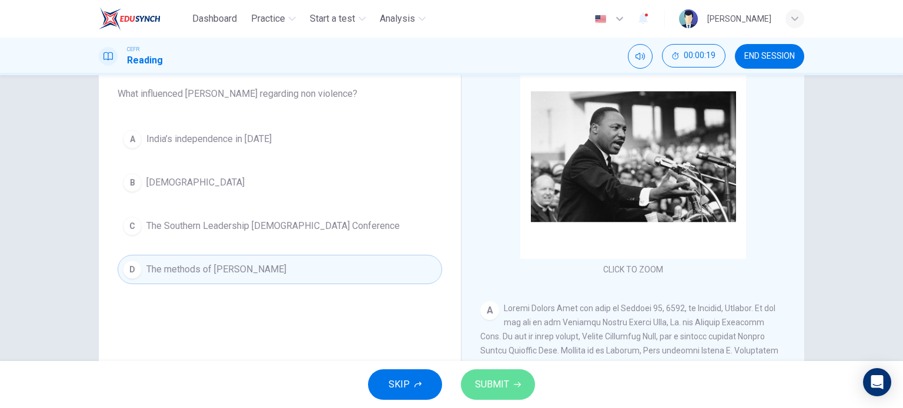
click at [498, 384] on span "SUBMIT" at bounding box center [492, 385] width 34 height 16
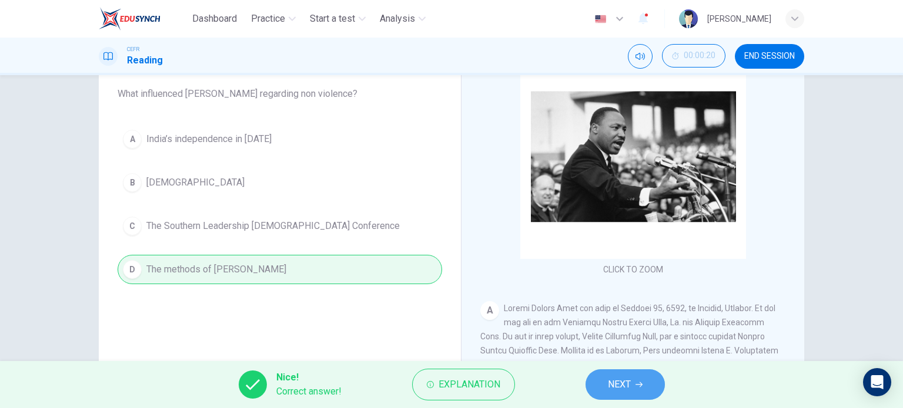
click at [627, 388] on span "NEXT" at bounding box center [619, 385] width 23 height 16
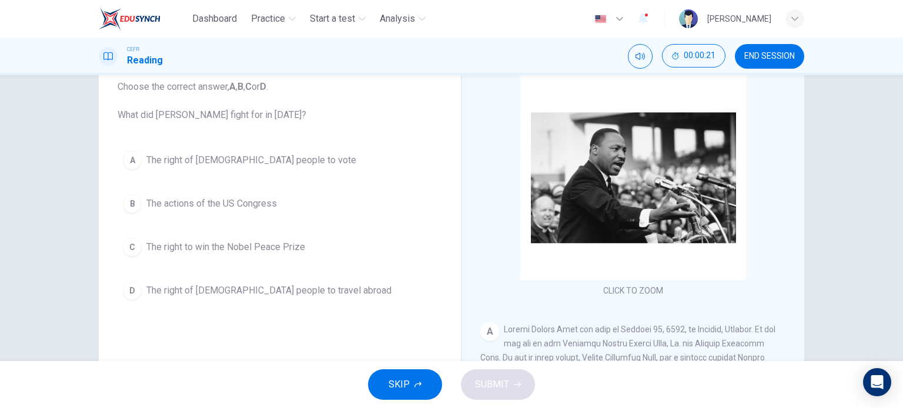
scroll to position [75, 0]
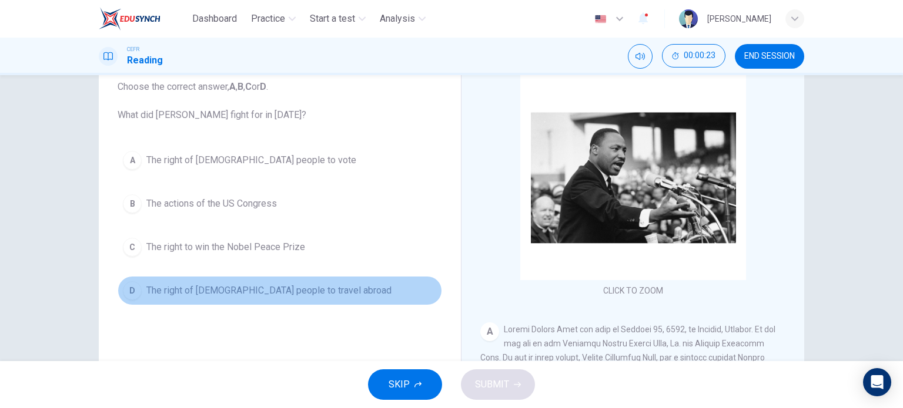
click at [136, 283] on button "D The right of [DEMOGRAPHIC_DATA] people to travel abroad" at bounding box center [280, 290] width 324 height 29
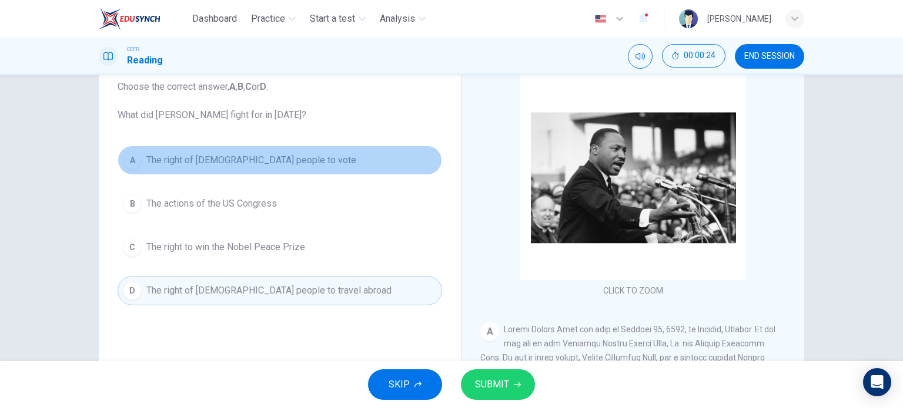
click at [123, 162] on div "A" at bounding box center [132, 160] width 19 height 19
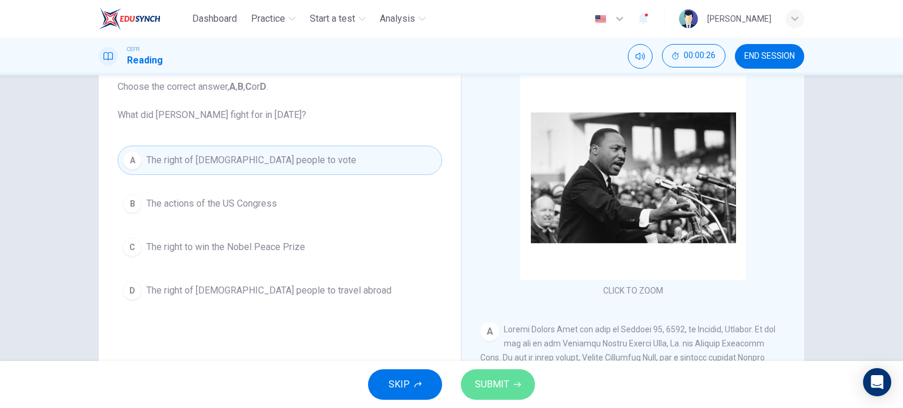
click at [487, 384] on span "SUBMIT" at bounding box center [492, 385] width 34 height 16
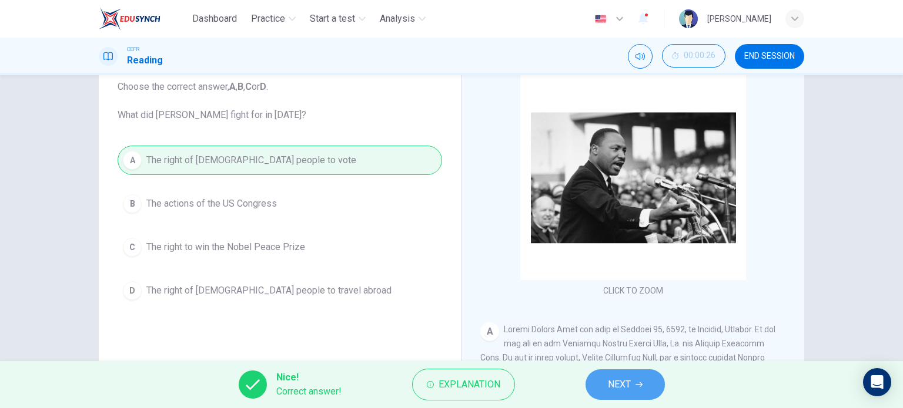
click at [615, 372] on button "NEXT" at bounding box center [624, 385] width 79 height 31
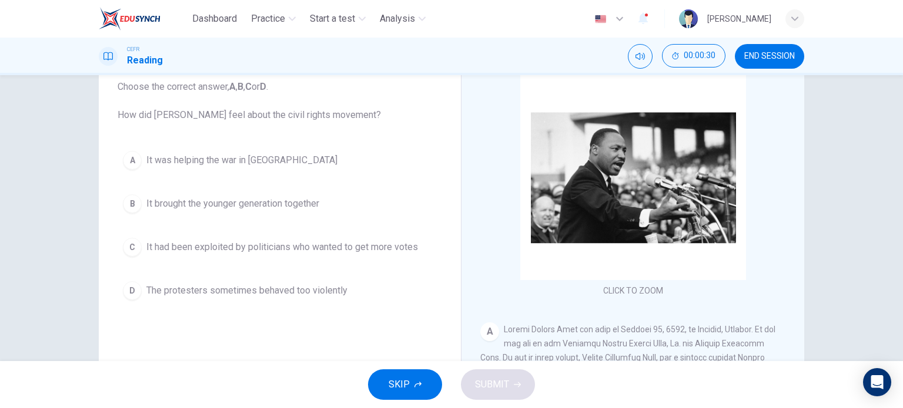
click at [120, 274] on div "A It was helping the war in [GEOGRAPHIC_DATA] B It brought the younger generati…" at bounding box center [280, 226] width 324 height 160
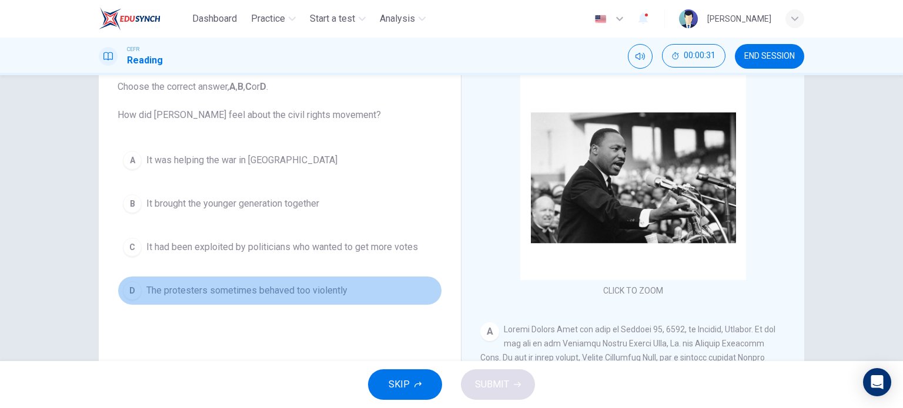
click at [125, 282] on div "D" at bounding box center [132, 290] width 19 height 19
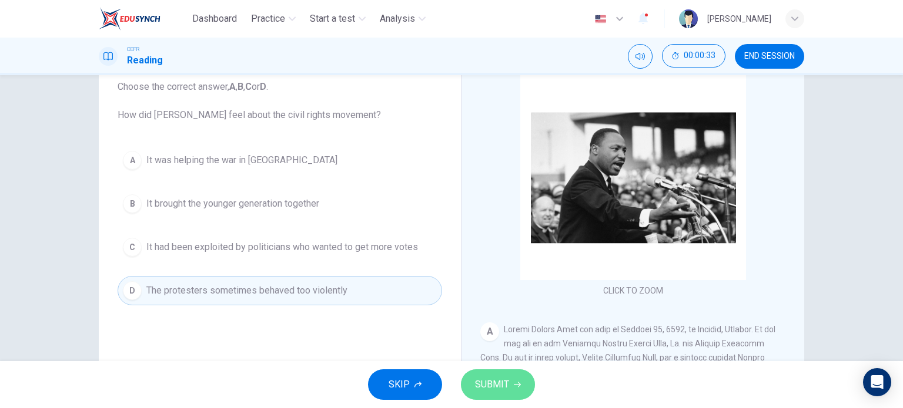
click at [492, 381] on span "SUBMIT" at bounding box center [492, 385] width 34 height 16
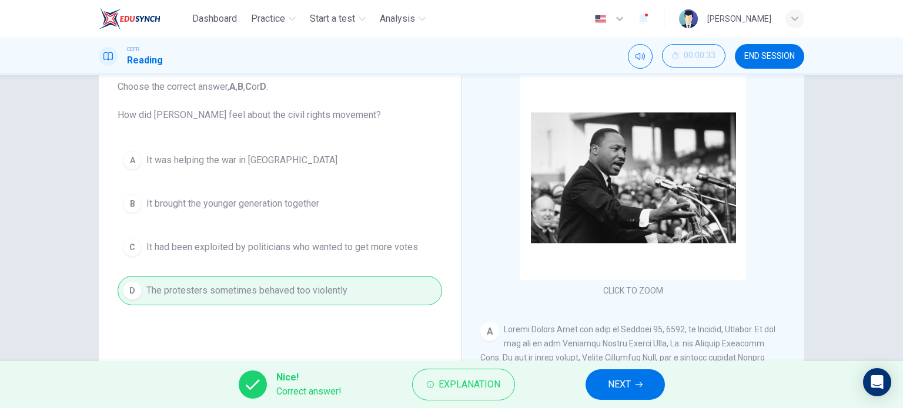
click at [616, 392] on span "NEXT" at bounding box center [619, 385] width 23 height 16
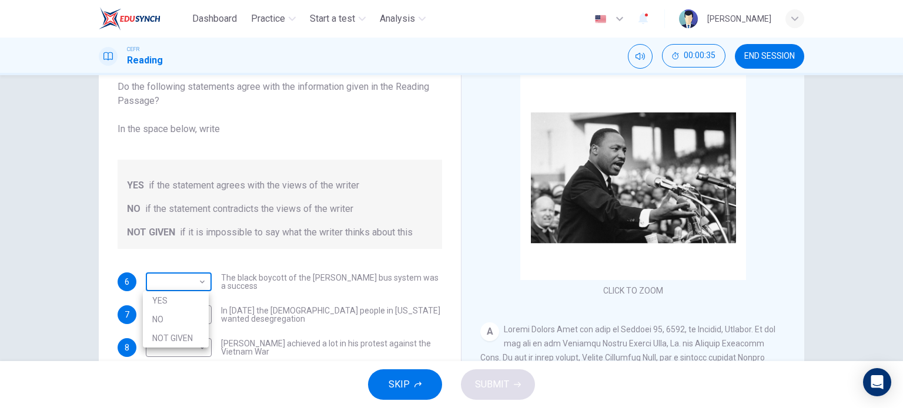
click at [188, 287] on body "Dashboard Practice Start a test Analysis English en ​ UMMI [PERSON_NAME] CEFR R…" at bounding box center [451, 204] width 903 height 408
click at [186, 300] on li "YES" at bounding box center [176, 300] width 66 height 19
type input "YES"
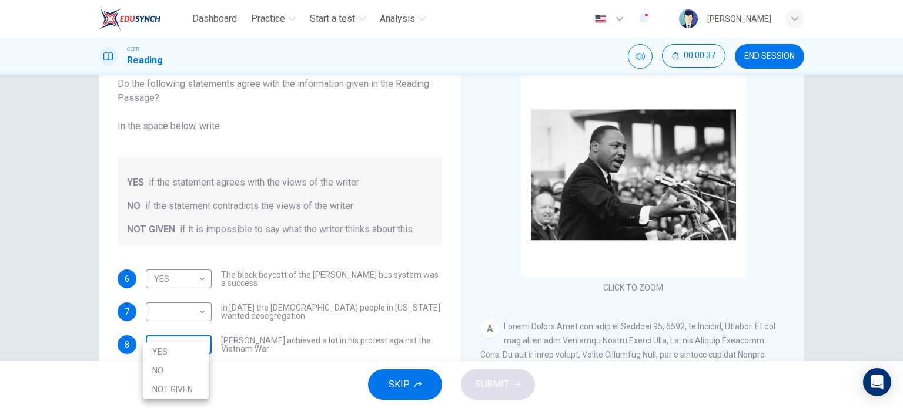
click at [202, 344] on body "Dashboard Practice Start a test Analysis English en ​ UMMI [PERSON_NAME] CEFR R…" at bounding box center [451, 204] width 903 height 408
click at [193, 385] on li "NOT GIVEN" at bounding box center [176, 389] width 66 height 19
type input "NOT GIVEN"
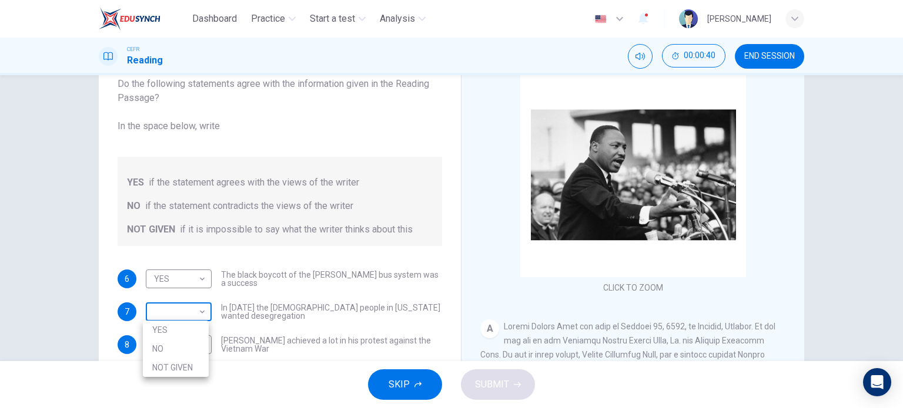
click at [199, 304] on body "Dashboard Practice Start a test Analysis English en ​ UMMI [PERSON_NAME] CEFR R…" at bounding box center [451, 204] width 903 height 408
click at [192, 343] on li "NO" at bounding box center [176, 349] width 66 height 19
type input "NO"
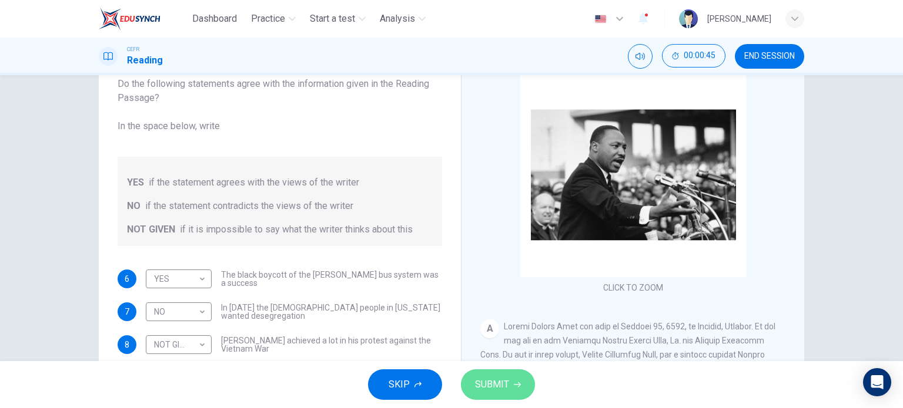
click at [505, 385] on span "SUBMIT" at bounding box center [492, 385] width 34 height 16
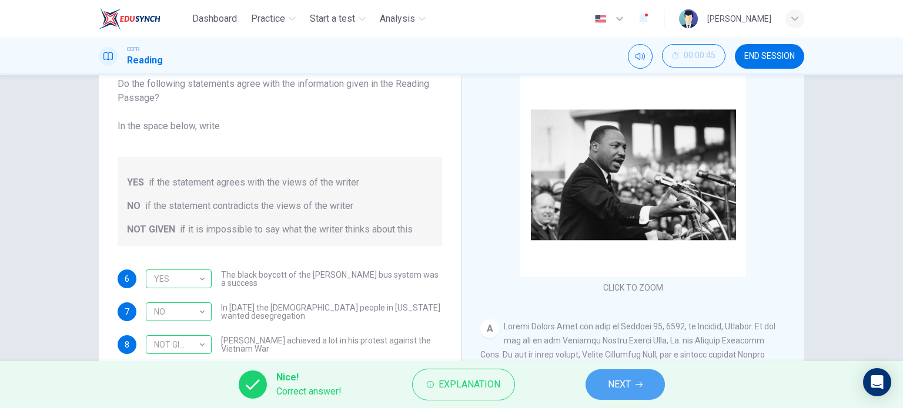
click at [627, 377] on span "NEXT" at bounding box center [619, 385] width 23 height 16
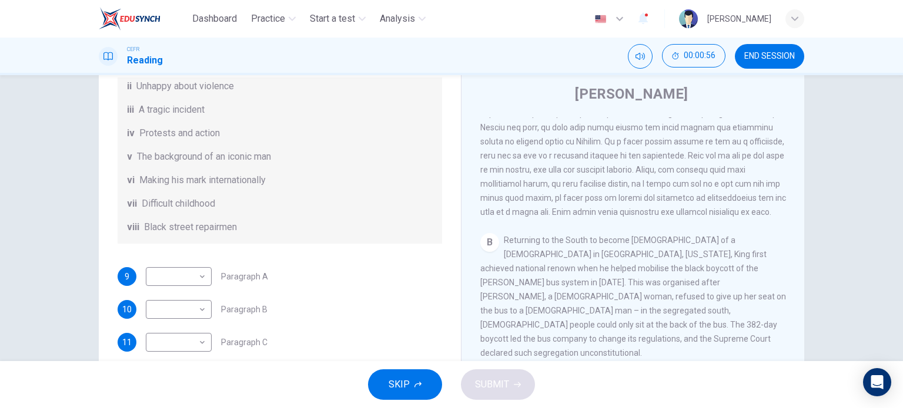
scroll to position [329, 0]
click at [196, 286] on body "Dashboard Practice Start a test Analysis English en ​ UMMI [PERSON_NAME] CEFR R…" at bounding box center [451, 204] width 903 height 408
click at [183, 340] on li "v" at bounding box center [176, 333] width 66 height 19
type input "v"
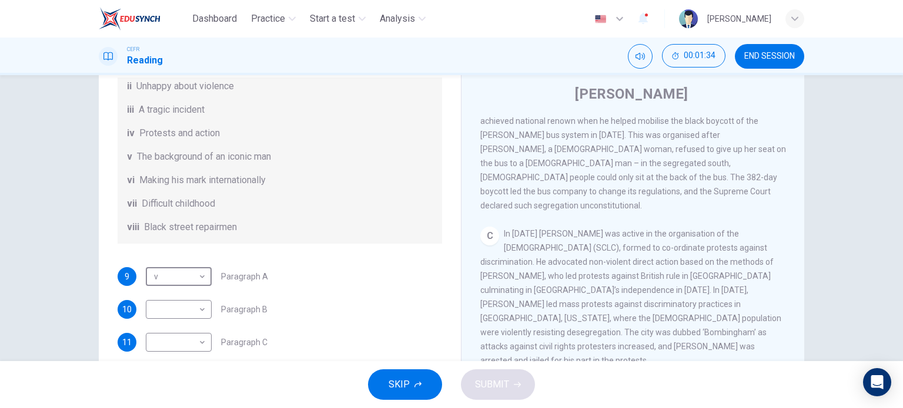
scroll to position [477, 0]
click at [212, 340] on div "​ ​ Paragraph C" at bounding box center [207, 342] width 122 height 19
click at [202, 340] on body "Dashboard Practice Start a test Analysis English en ​ UMMI [PERSON_NAME] CEFR R…" at bounding box center [451, 204] width 903 height 408
click at [192, 321] on li "iv" at bounding box center [176, 314] width 66 height 19
type input "iv"
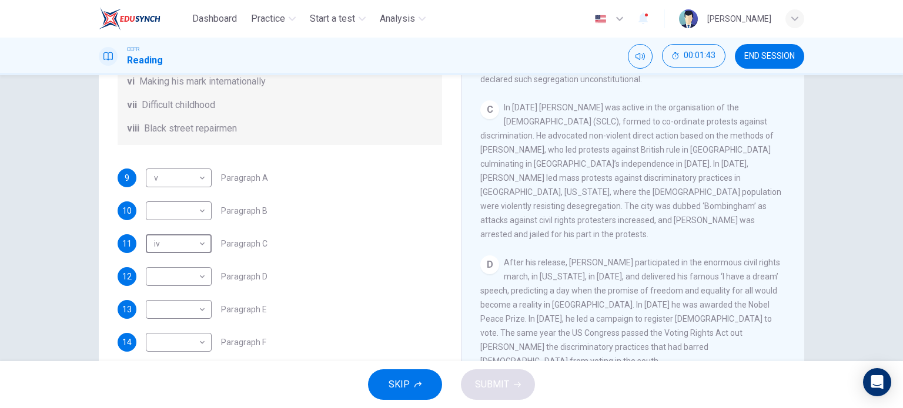
scroll to position [505, 0]
click at [190, 279] on body "Dashboard Practice Start a test Analysis English en ​ UMMI [PERSON_NAME] CEFR R…" at bounding box center [451, 204] width 903 height 408
click at [314, 150] on div at bounding box center [451, 204] width 903 height 408
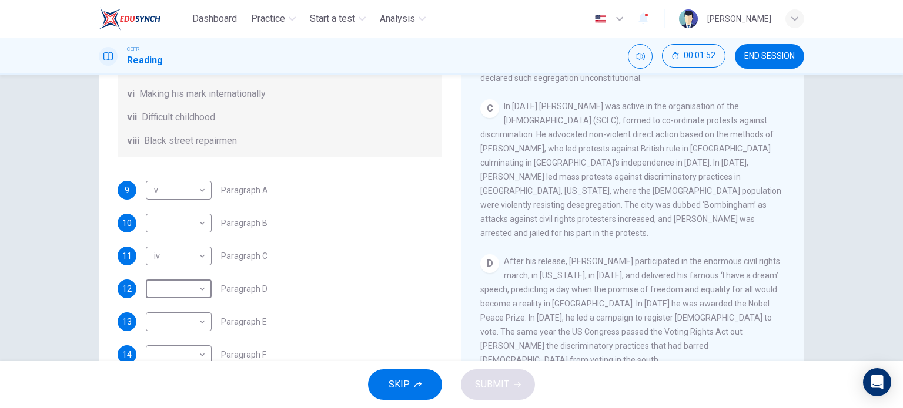
scroll to position [182, 0]
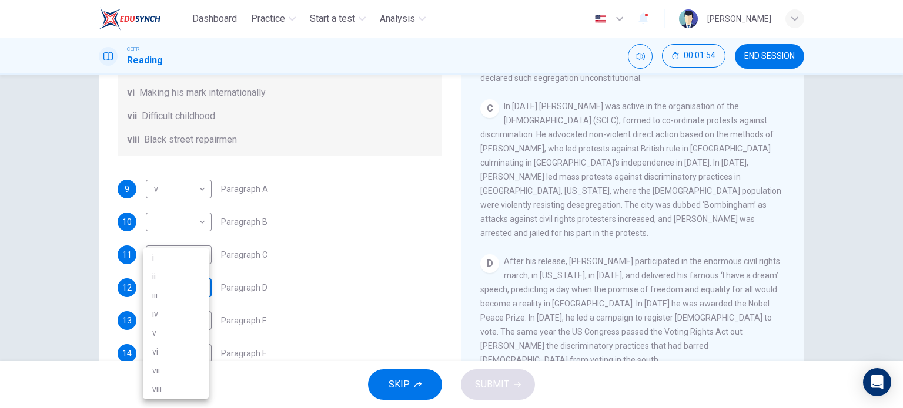
click at [172, 300] on body "Dashboard Practice Start a test Analysis English en ​ UMMI [PERSON_NAME] CEFR R…" at bounding box center [451, 204] width 903 height 408
click at [172, 261] on li "i" at bounding box center [176, 258] width 66 height 19
type input "i"
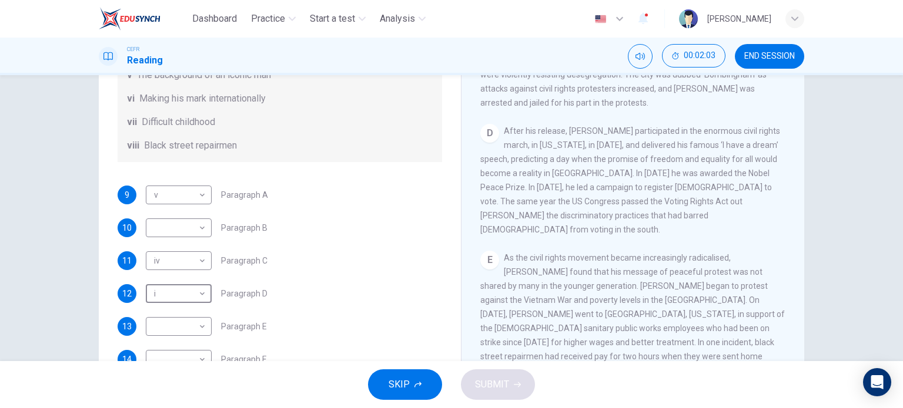
scroll to position [207, 0]
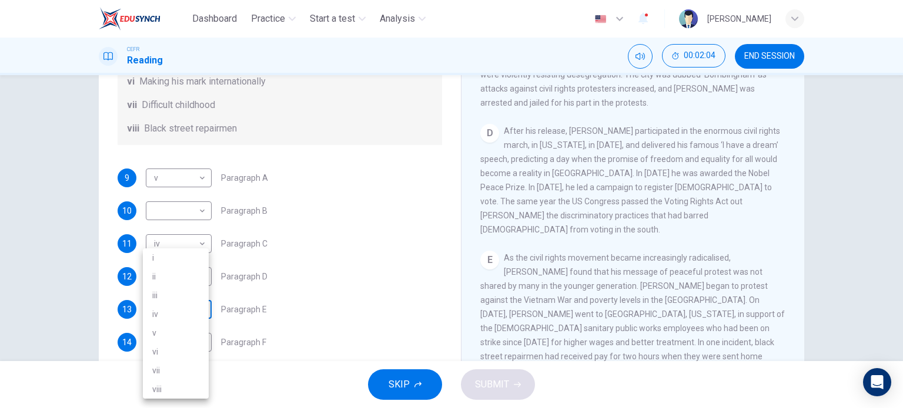
click at [187, 311] on body "Dashboard Practice Start a test Analysis English en ​ UMMI [PERSON_NAME] CEFR R…" at bounding box center [451, 204] width 903 height 408
click at [189, 277] on li "ii" at bounding box center [176, 276] width 66 height 19
type input "ii"
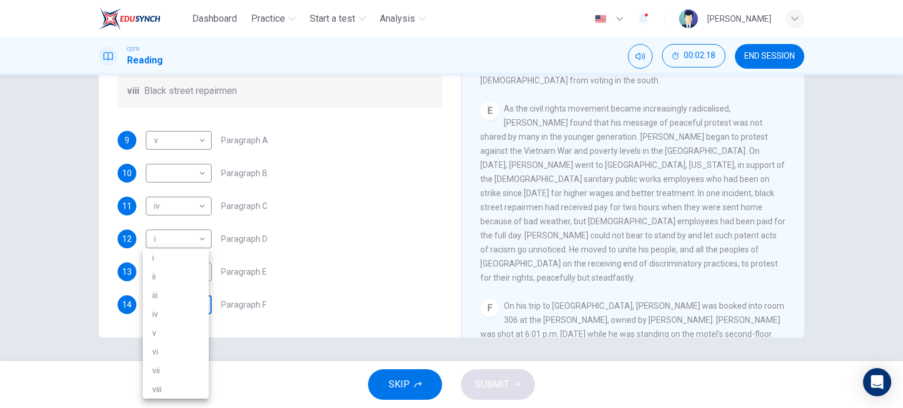
click at [200, 300] on body "Dashboard Practice Start a test Analysis English en ​ UMMI [PERSON_NAME] CEFR R…" at bounding box center [451, 204] width 903 height 408
click at [191, 300] on li "iii" at bounding box center [176, 295] width 66 height 19
type input "iii"
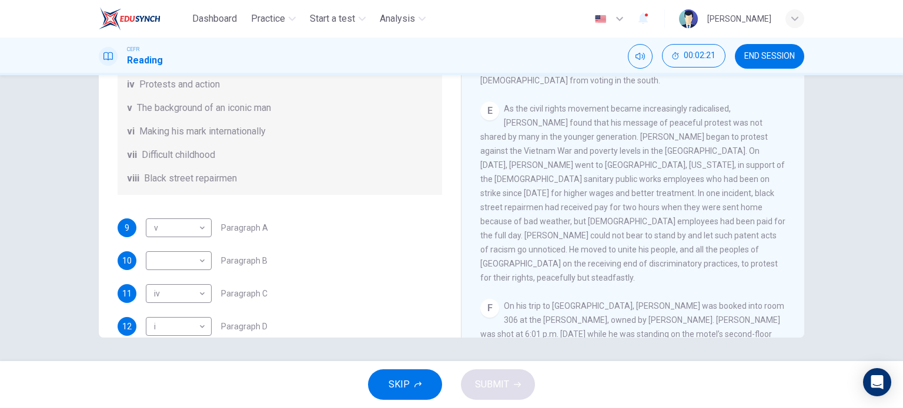
scroll to position [115, 0]
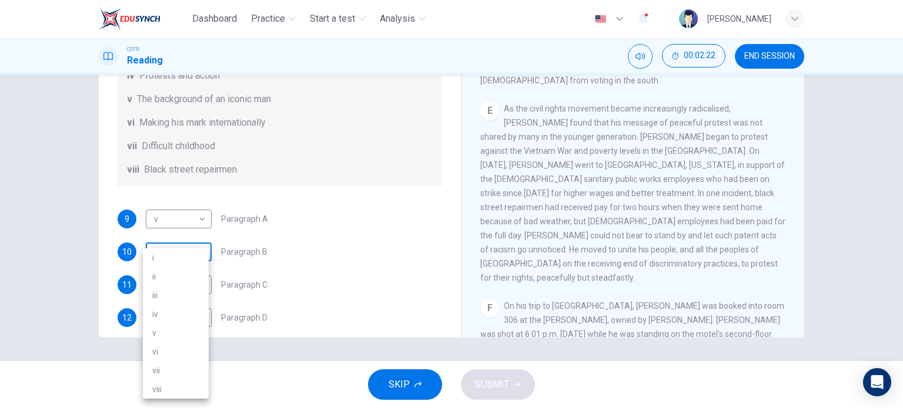
click at [196, 265] on body "Dashboard Practice Start a test Analysis English en ​ UMMI [PERSON_NAME] CEFR R…" at bounding box center [451, 204] width 903 height 408
click at [181, 387] on li "viii" at bounding box center [176, 389] width 66 height 19
type input "viii"
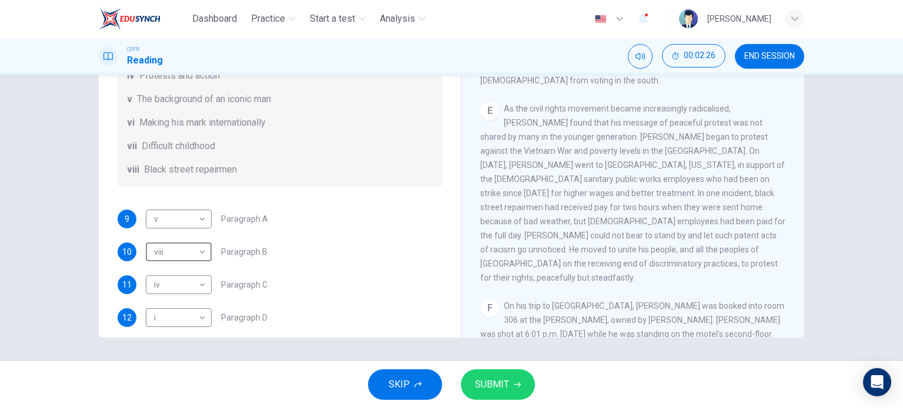
click at [497, 388] on span "SUBMIT" at bounding box center [492, 385] width 34 height 16
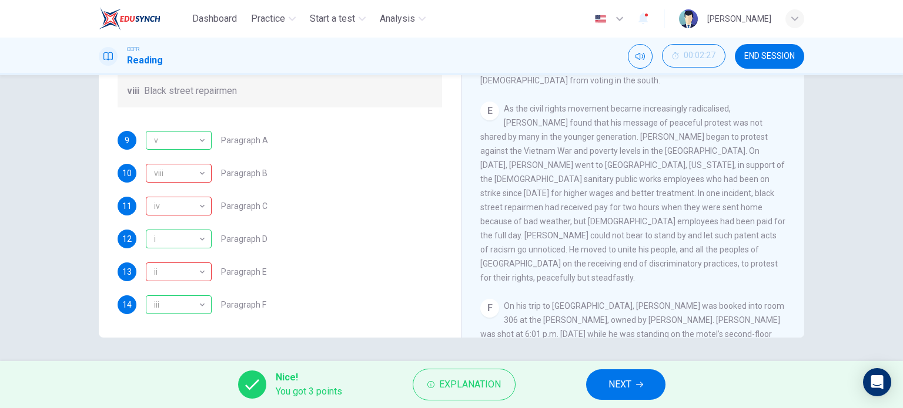
scroll to position [207, 0]
click at [611, 369] on div "Nice! You got 3 points Explanation NEXT" at bounding box center [451, 384] width 903 height 47
click at [623, 383] on span "NEXT" at bounding box center [619, 385] width 23 height 16
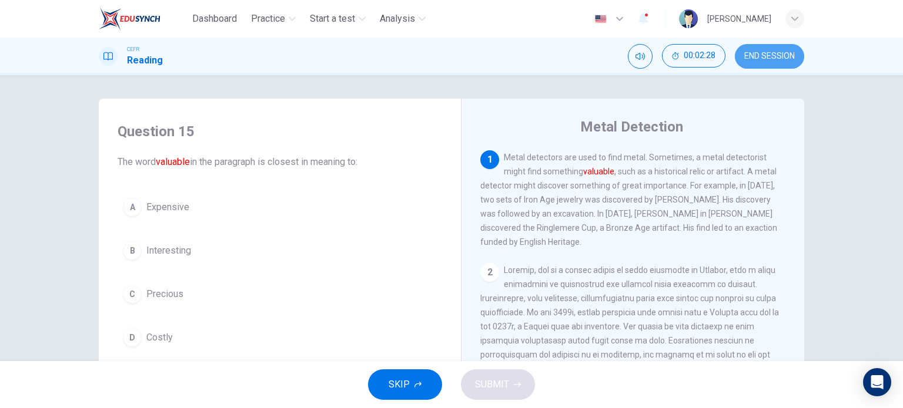
click at [765, 52] on span "END SESSION" at bounding box center [769, 56] width 51 height 9
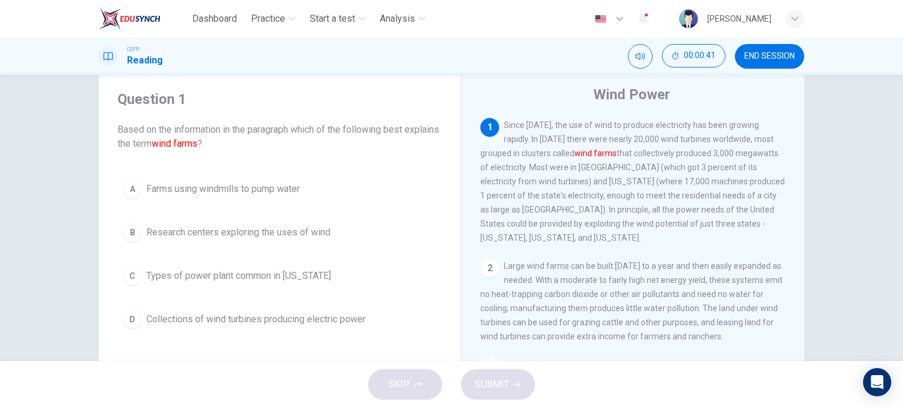
scroll to position [36, 0]
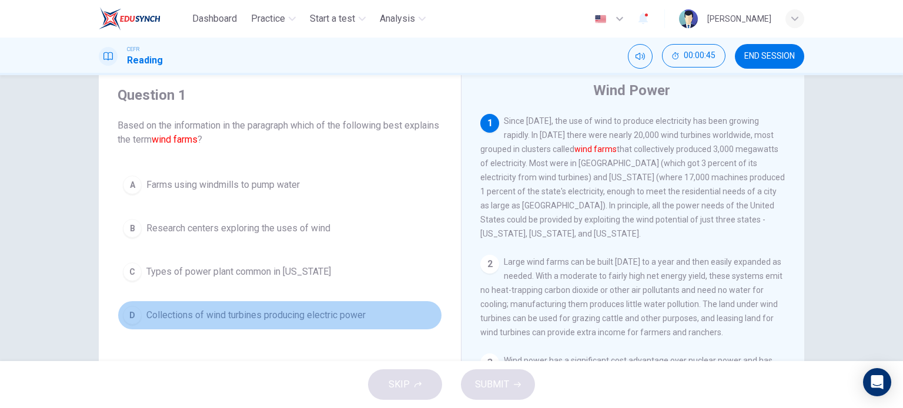
click at [130, 314] on div "D" at bounding box center [132, 315] width 19 height 19
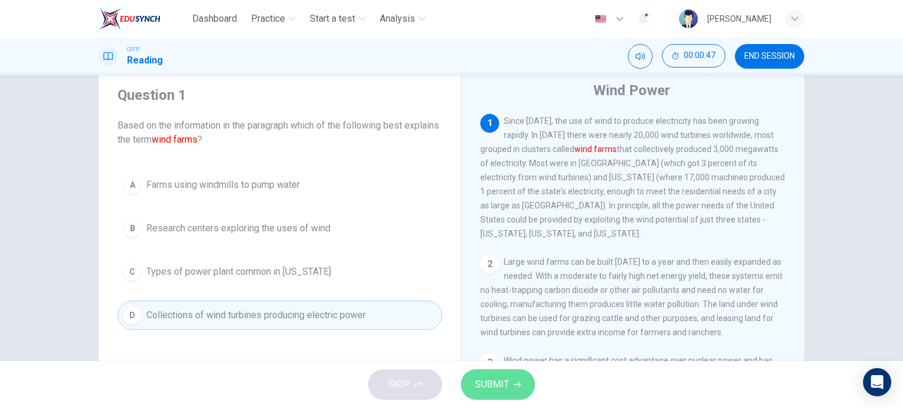
click at [491, 383] on span "SUBMIT" at bounding box center [492, 385] width 34 height 16
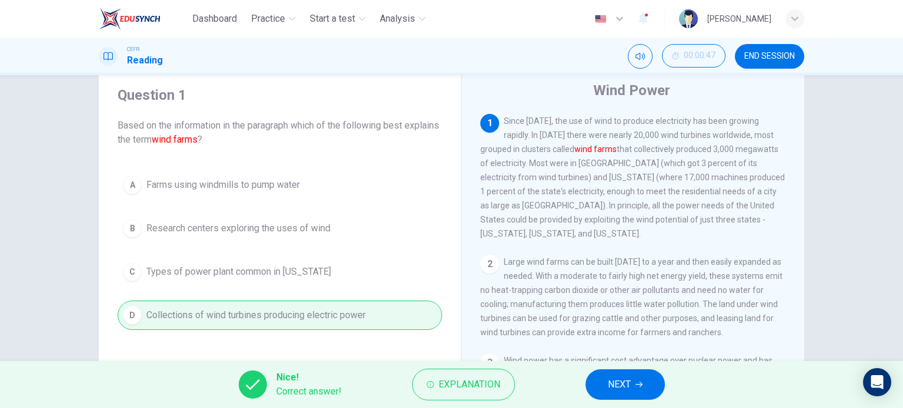
click at [626, 388] on span "NEXT" at bounding box center [619, 385] width 23 height 16
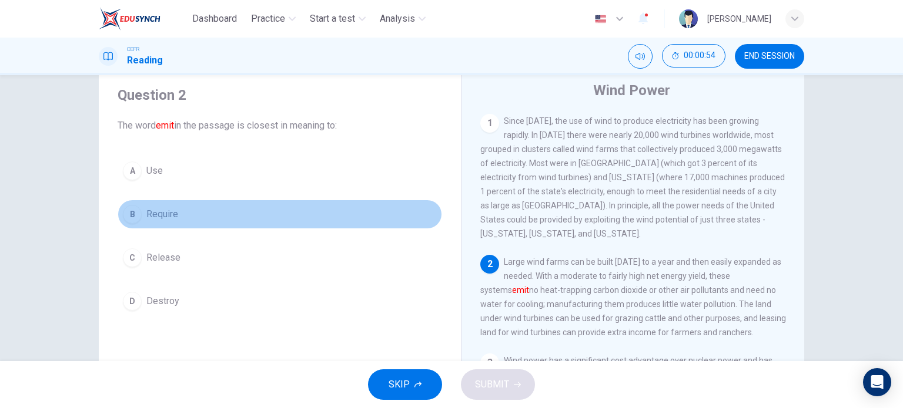
click at [142, 220] on button "B Require" at bounding box center [280, 214] width 324 height 29
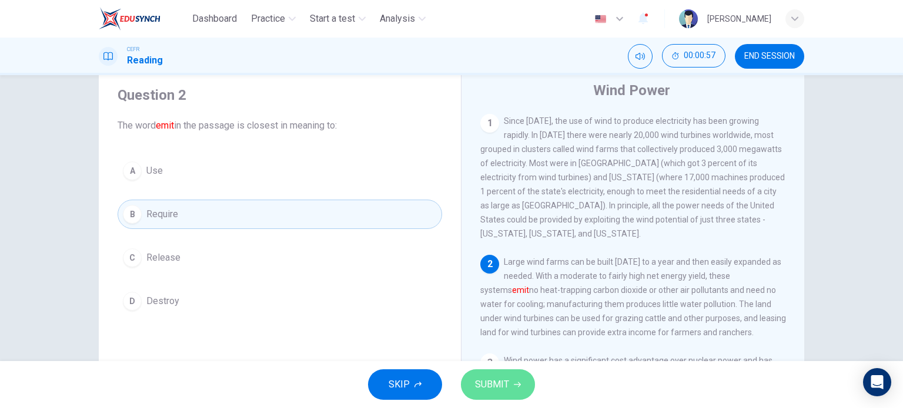
click at [500, 380] on span "SUBMIT" at bounding box center [492, 385] width 34 height 16
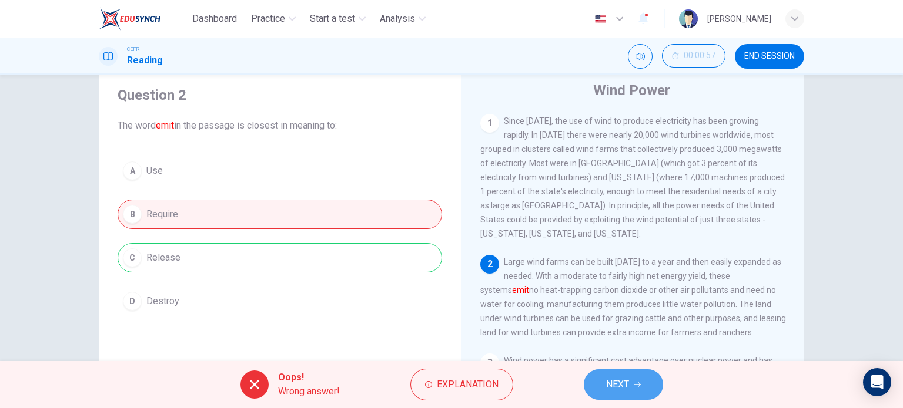
click at [625, 383] on span "NEXT" at bounding box center [617, 385] width 23 height 16
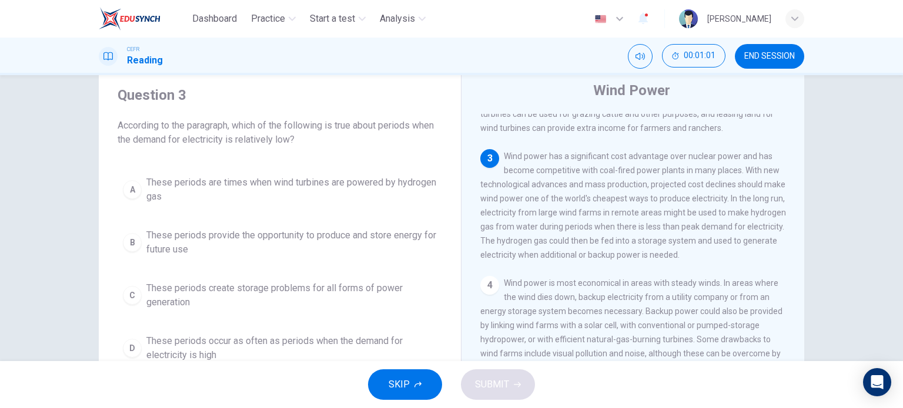
scroll to position [206, 0]
click at [750, 60] on span "END SESSION" at bounding box center [769, 56] width 51 height 9
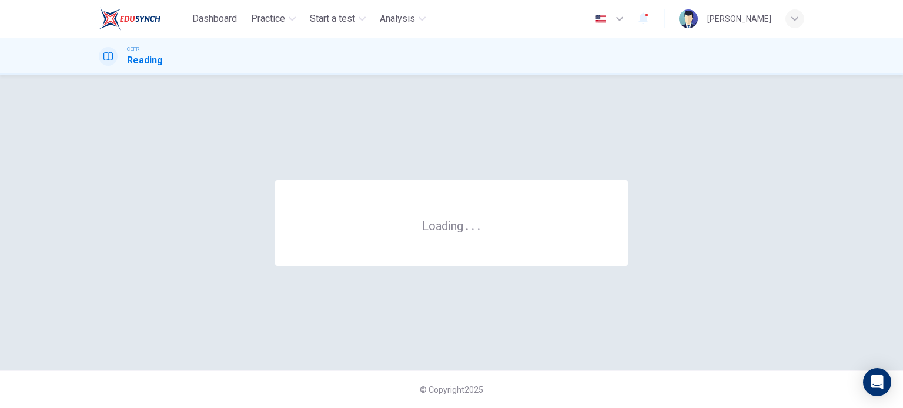
scroll to position [0, 0]
